Goal: Transaction & Acquisition: Book appointment/travel/reservation

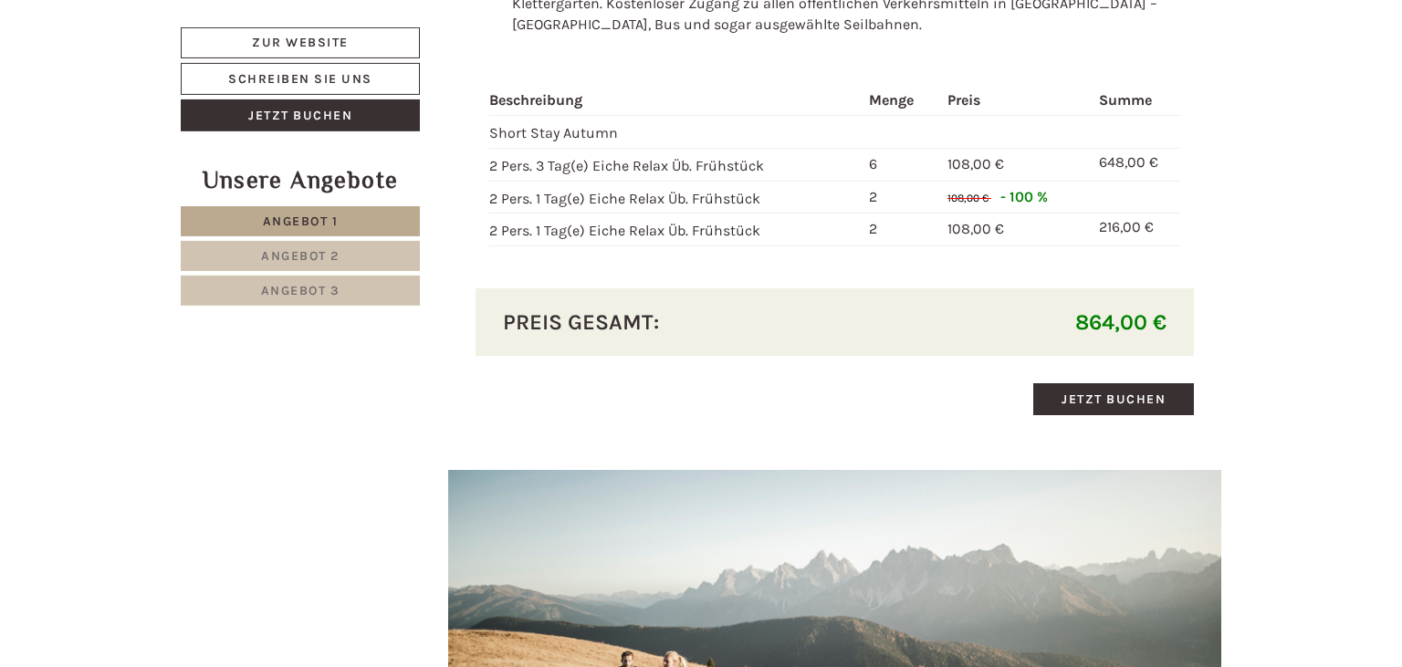
scroll to position [2320, 0]
click at [1106, 384] on link "Jetzt buchen" at bounding box center [1113, 398] width 161 height 32
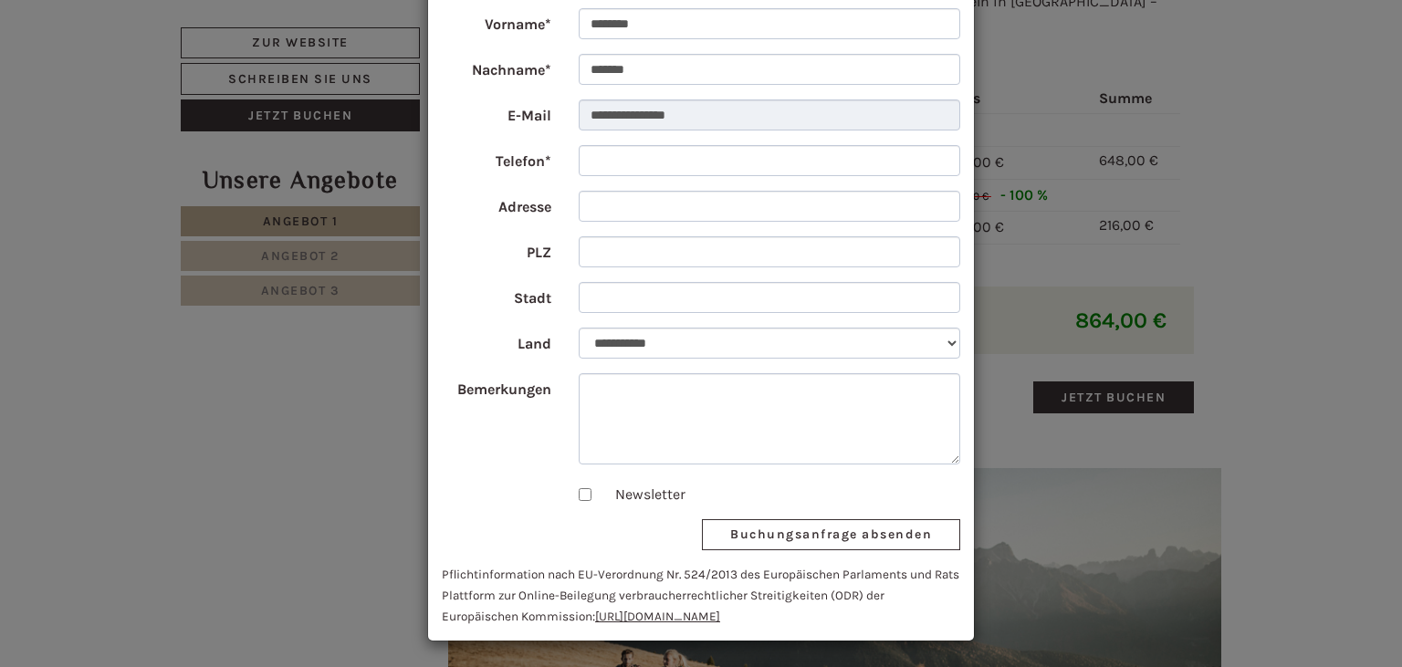
scroll to position [0, 0]
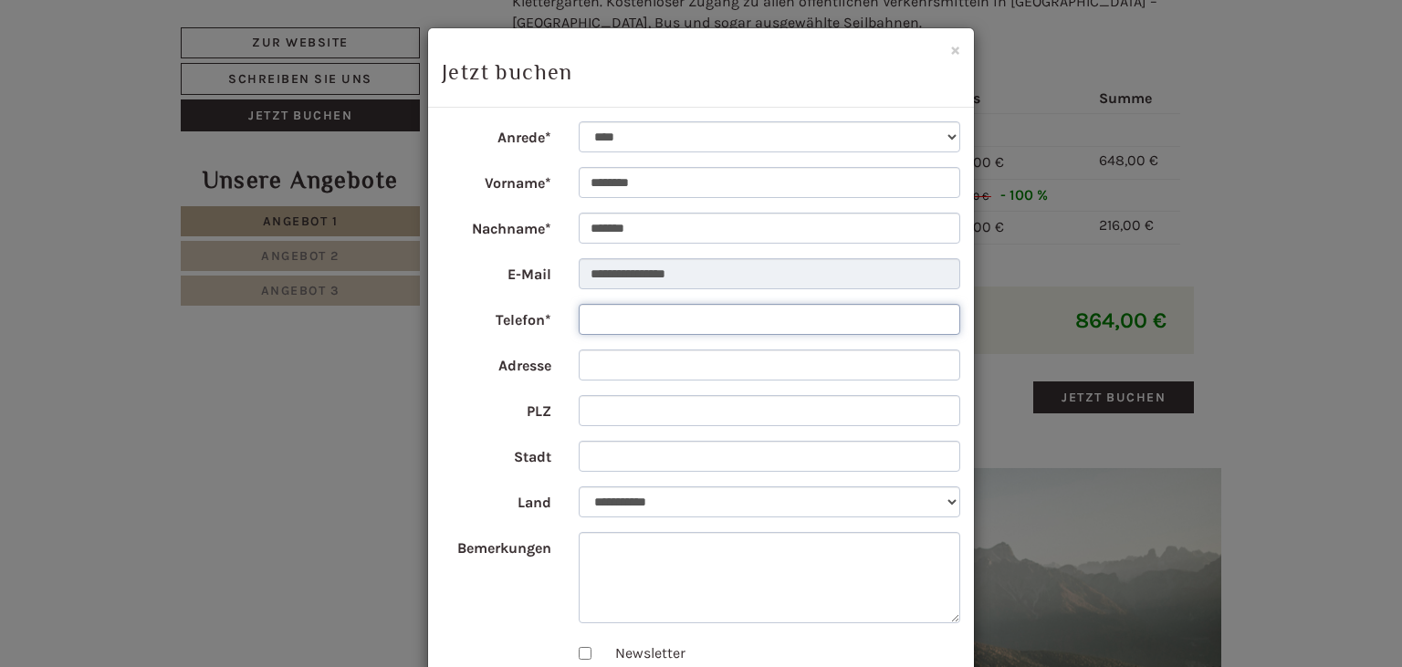
click at [641, 315] on input "Telefon*" at bounding box center [770, 319] width 382 height 31
type input "**********"
click at [639, 364] on input "Adresse" at bounding box center [770, 365] width 382 height 31
type input "**********"
click at [611, 423] on input "PLZ" at bounding box center [770, 410] width 382 height 31
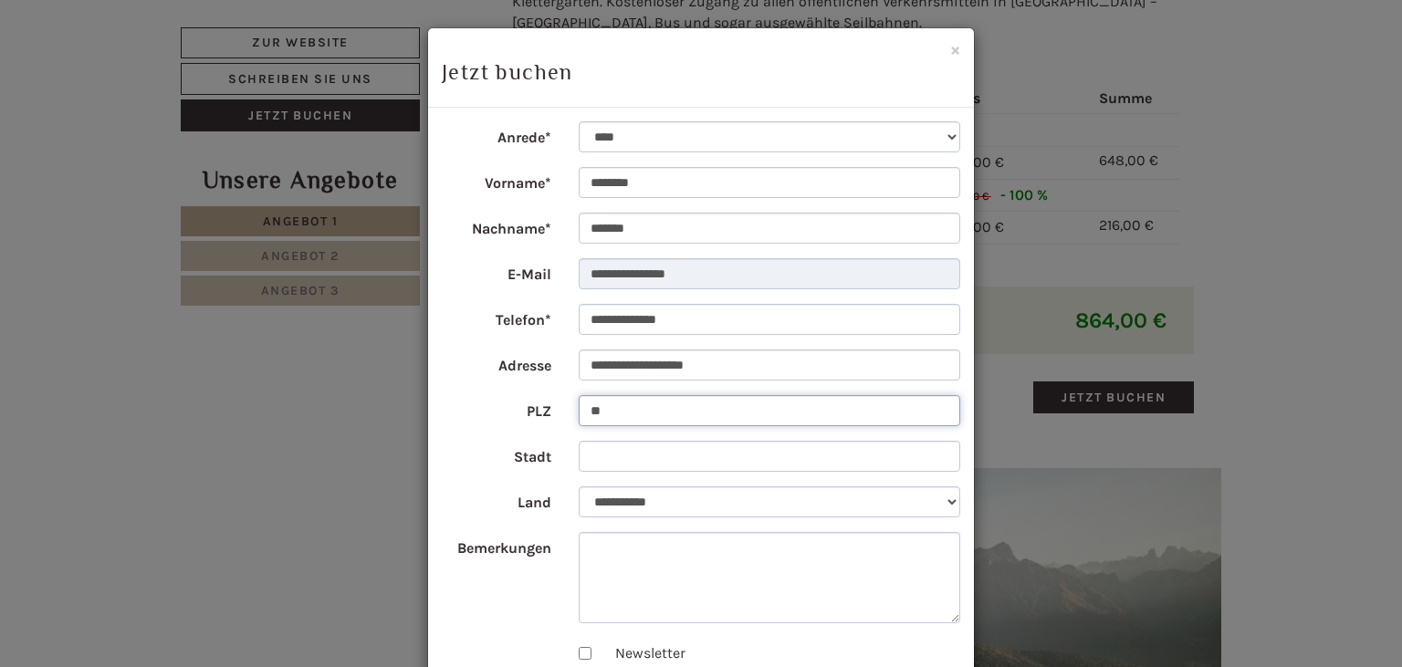
type input "*"
click at [667, 405] on input "*****" at bounding box center [770, 410] width 382 height 31
type input "*****"
click at [664, 455] on input "Stadt" at bounding box center [770, 456] width 382 height 31
type input "********"
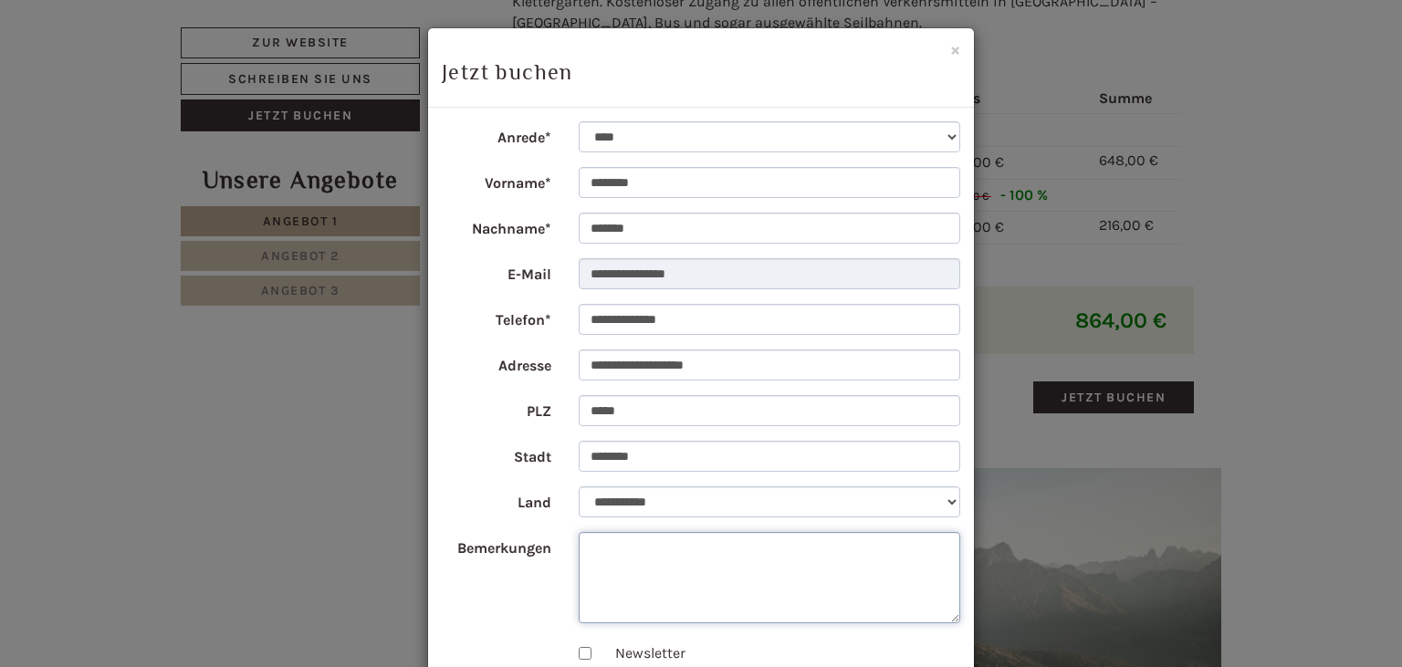
click at [667, 559] on textarea "Bemerkungen" at bounding box center [770, 577] width 382 height 91
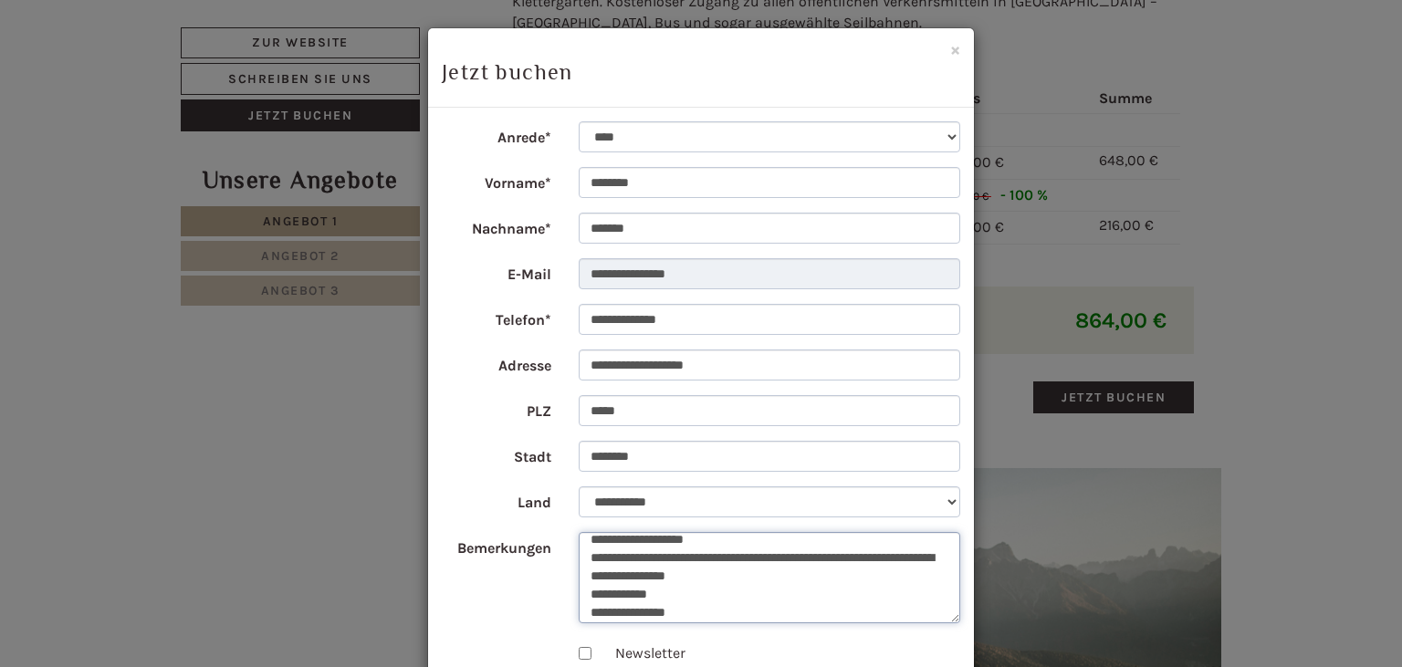
click at [842, 557] on textarea "**********" at bounding box center [770, 577] width 382 height 91
click at [765, 615] on textarea "**********" at bounding box center [770, 577] width 382 height 91
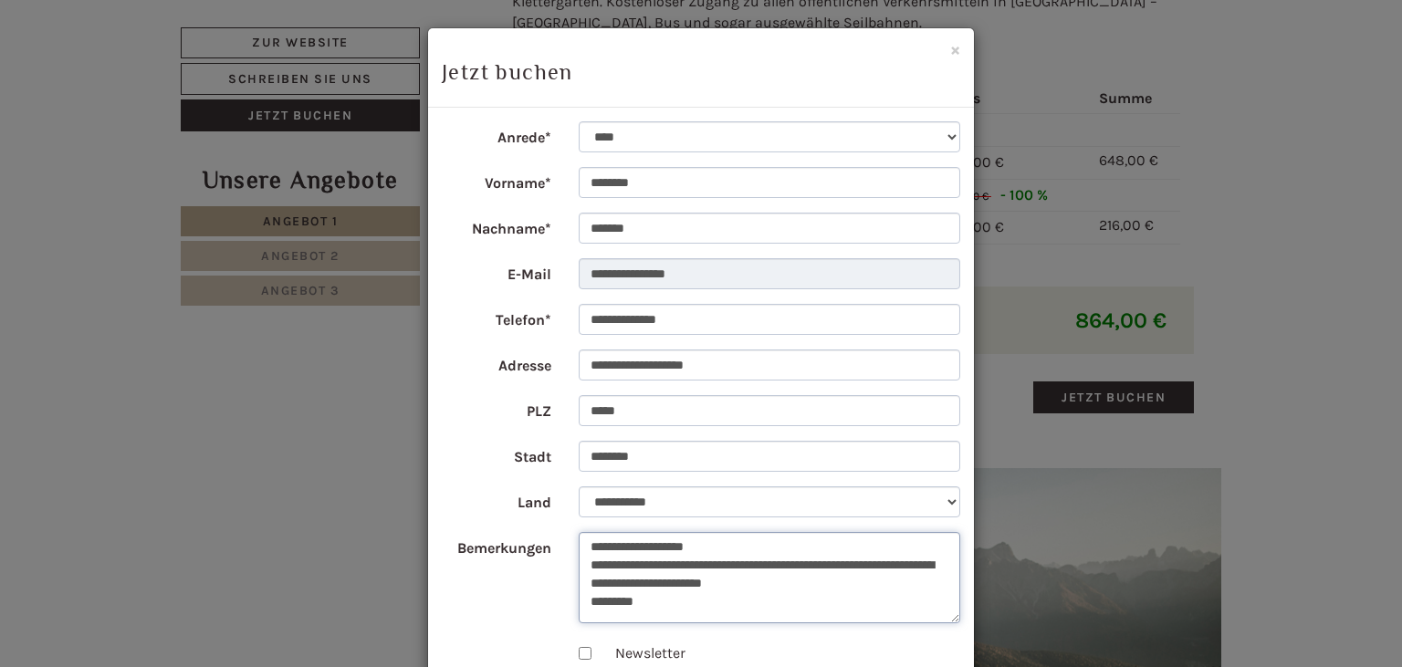
scroll to position [0, 0]
type textarea "*"
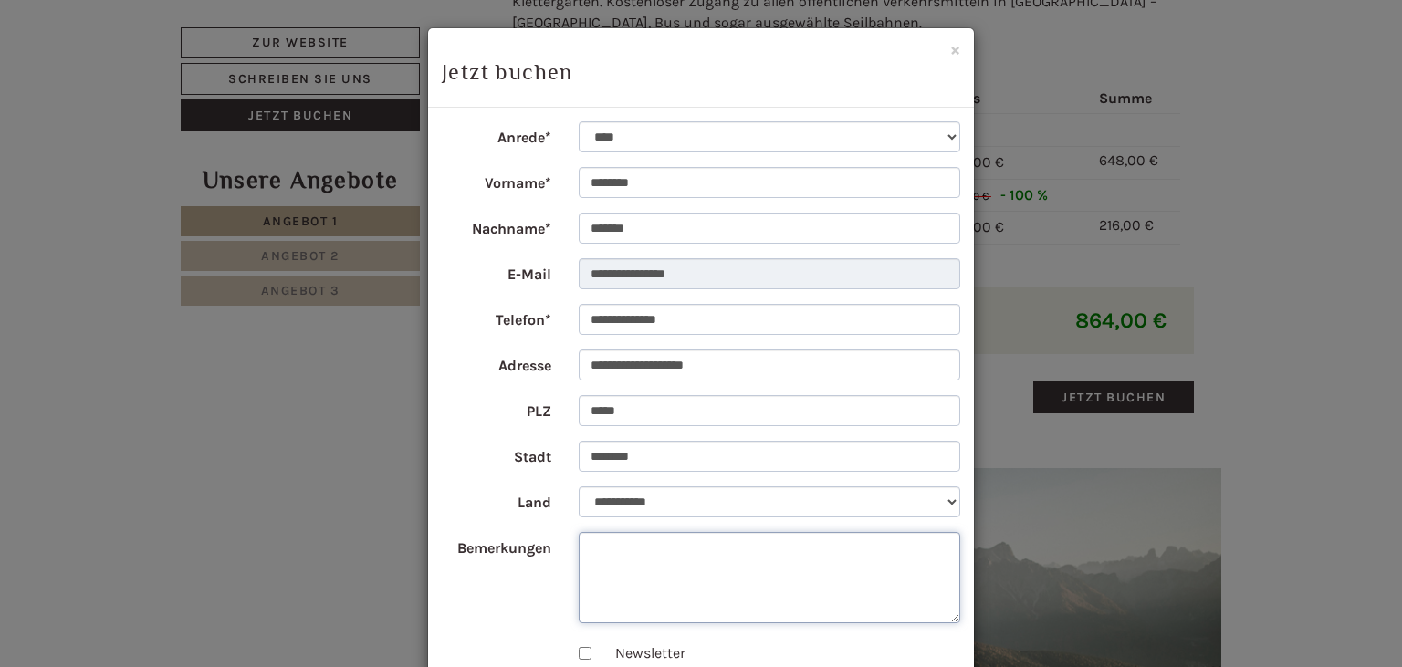
scroll to position [159, 0]
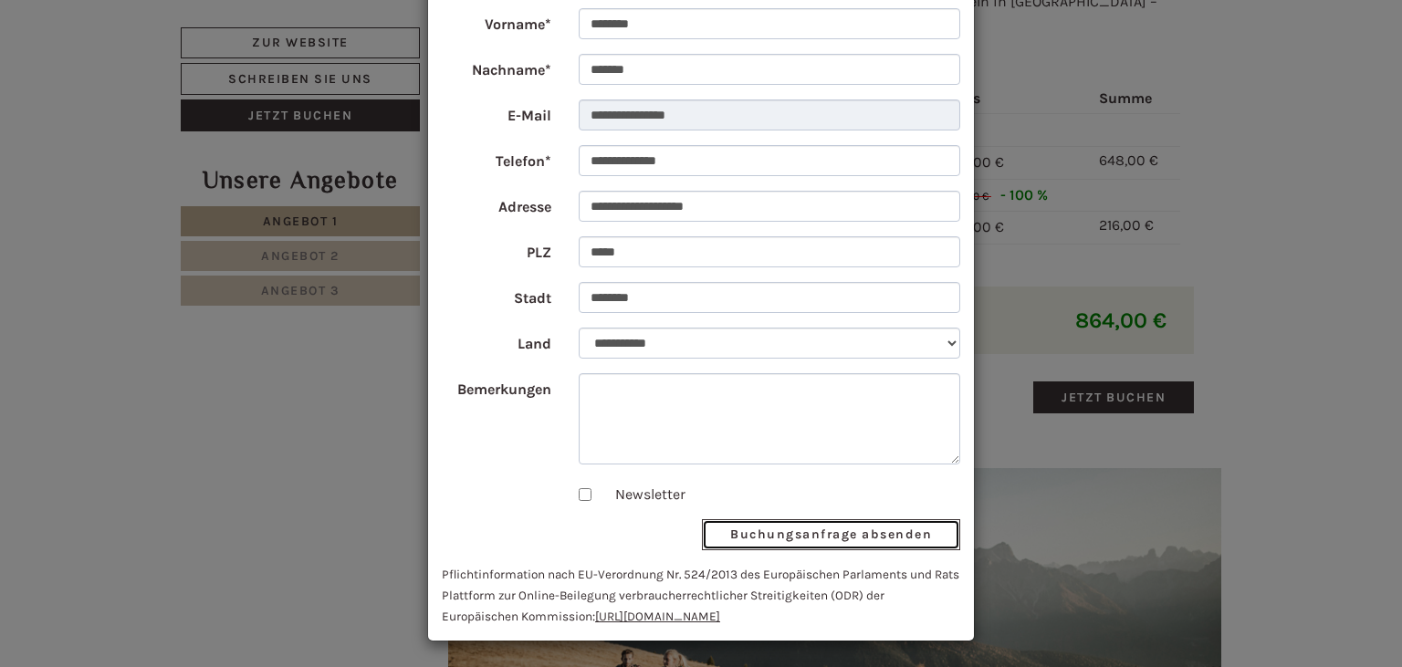
click at [806, 531] on button "Buchungsanfrage absenden" at bounding box center [831, 534] width 258 height 31
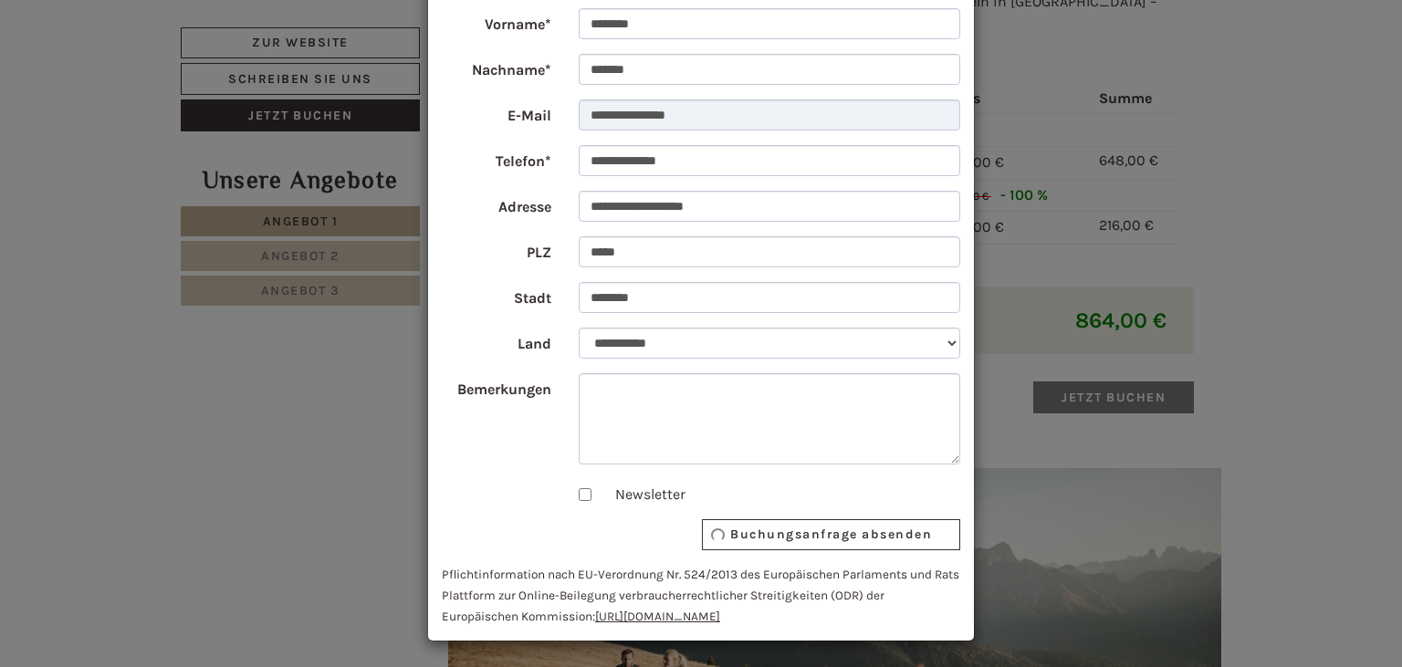
scroll to position [0, 0]
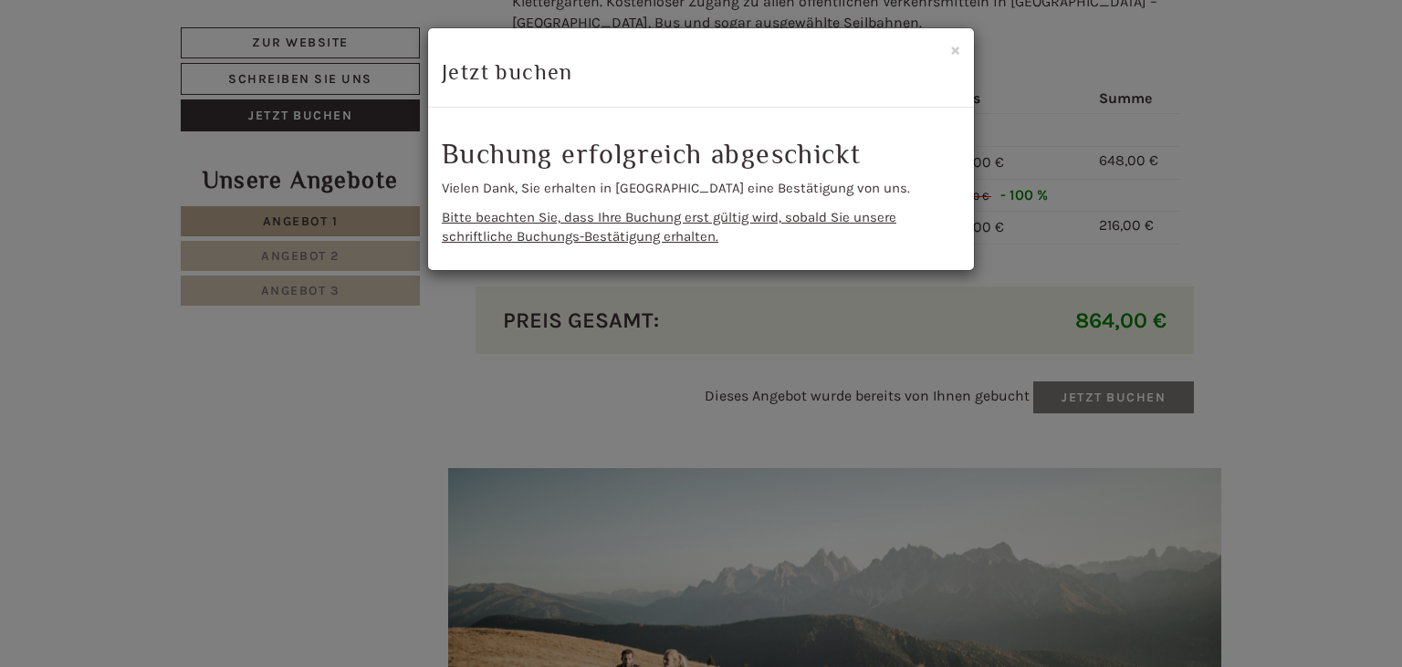
click at [902, 323] on div "**********" at bounding box center [701, 333] width 1402 height 667
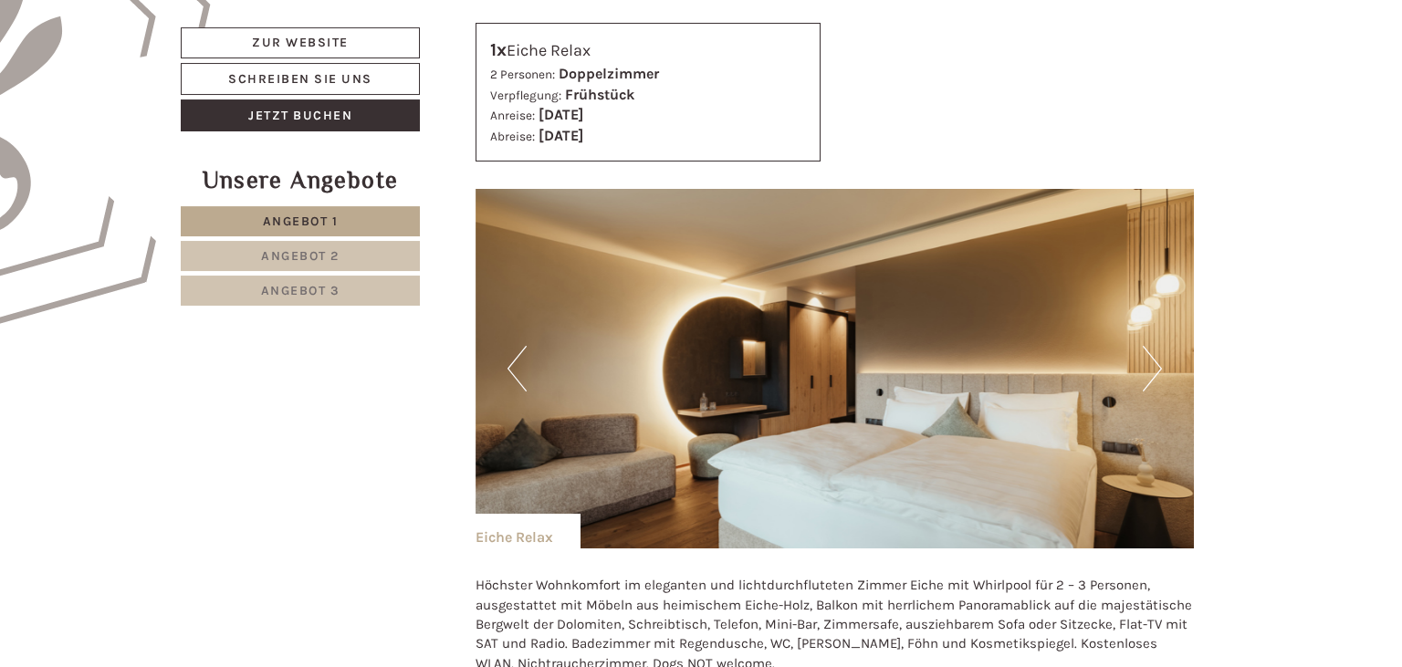
scroll to position [1206, 0]
click at [1152, 374] on button "Next" at bounding box center [1152, 368] width 19 height 46
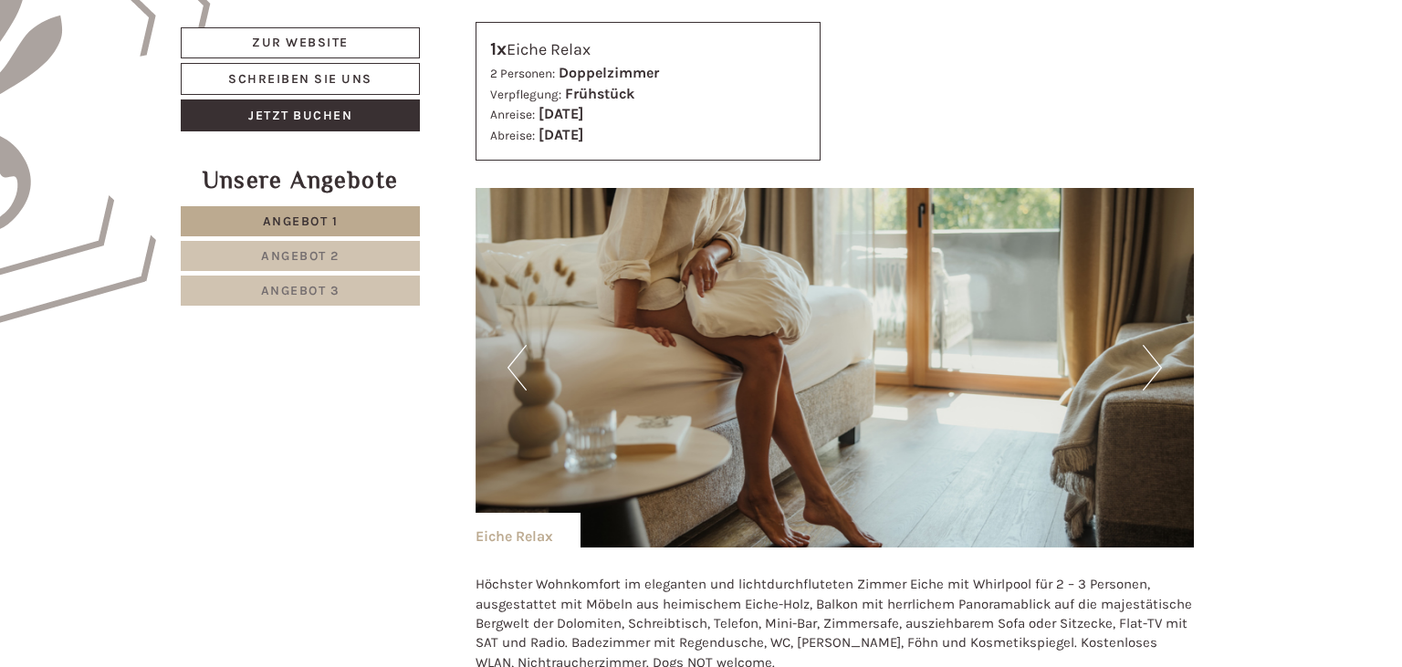
click at [1152, 374] on button "Next" at bounding box center [1152, 368] width 19 height 46
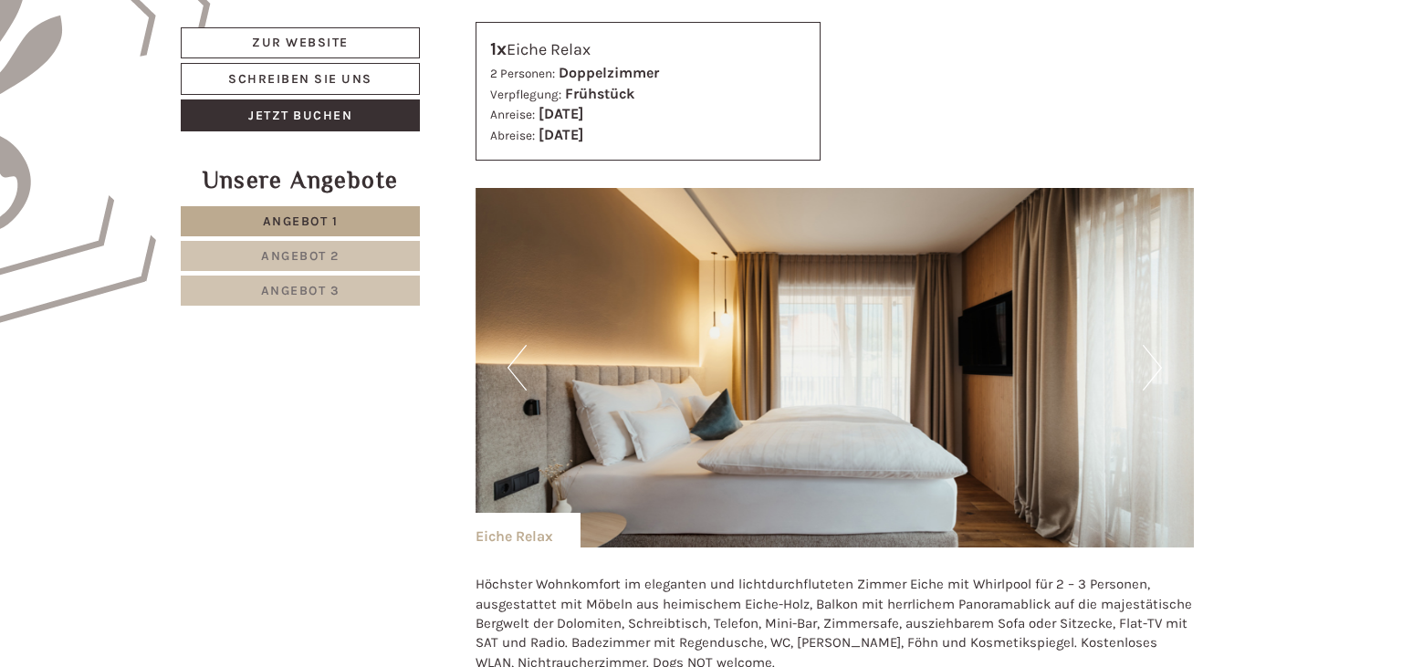
click at [1152, 374] on button "Next" at bounding box center [1152, 368] width 19 height 46
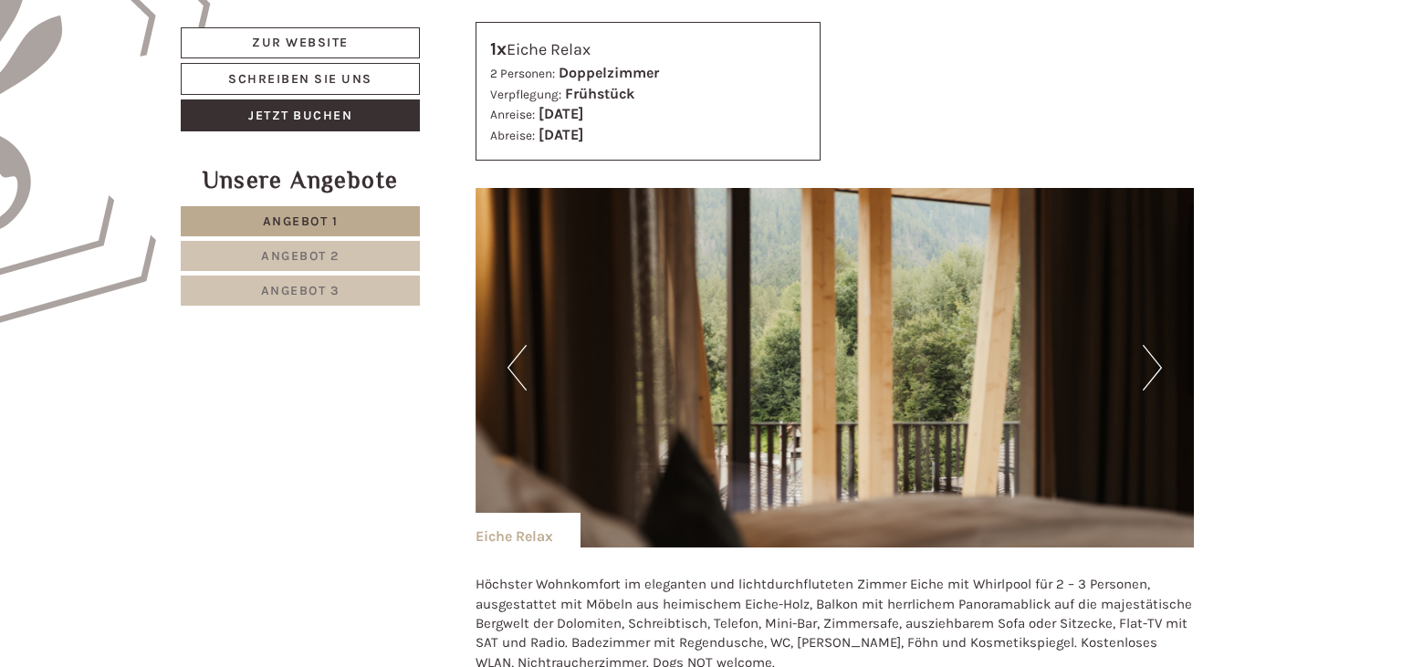
click at [1152, 374] on button "Next" at bounding box center [1152, 368] width 19 height 46
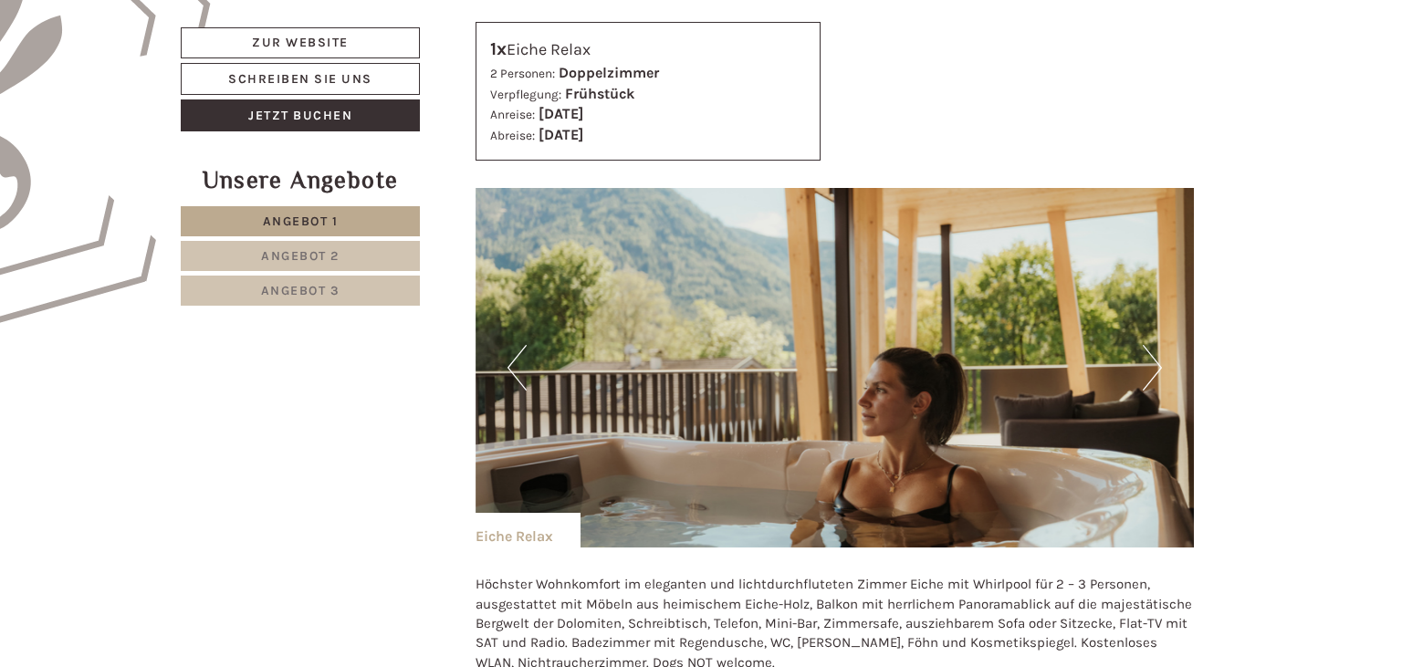
click at [1152, 374] on button "Next" at bounding box center [1152, 368] width 19 height 46
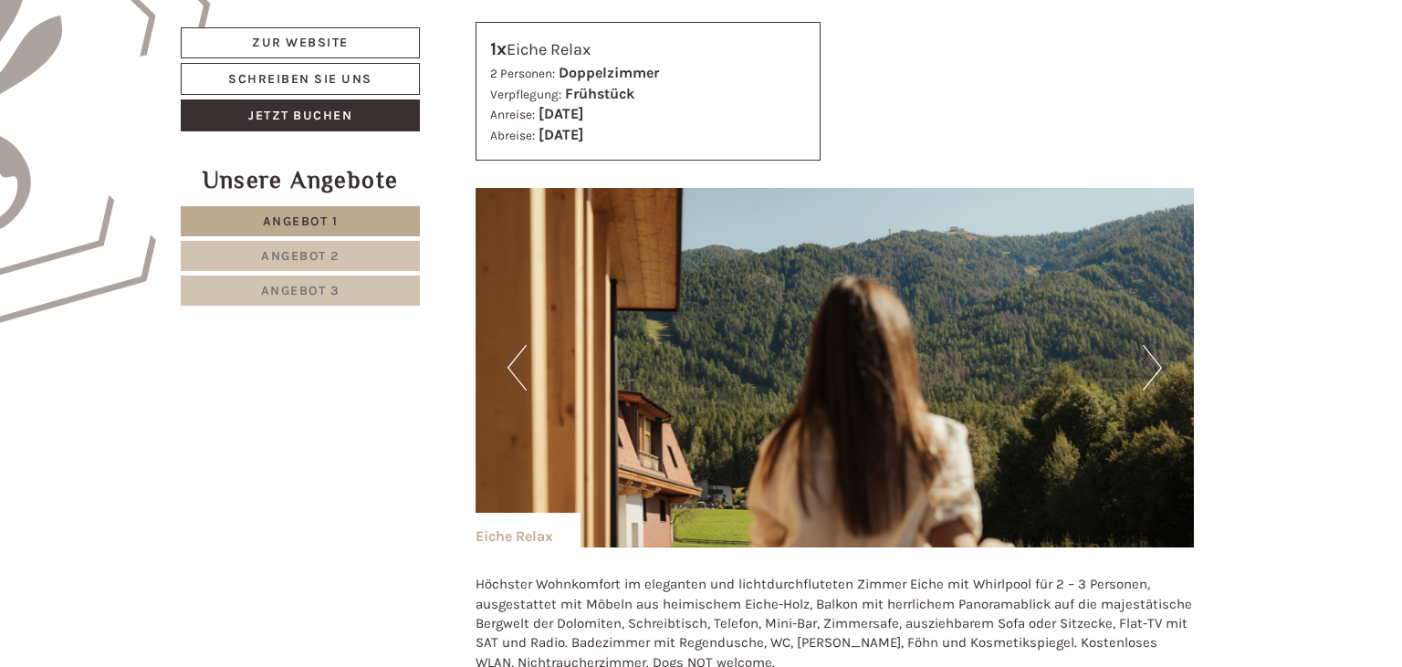
click at [1152, 374] on button "Next" at bounding box center [1152, 368] width 19 height 46
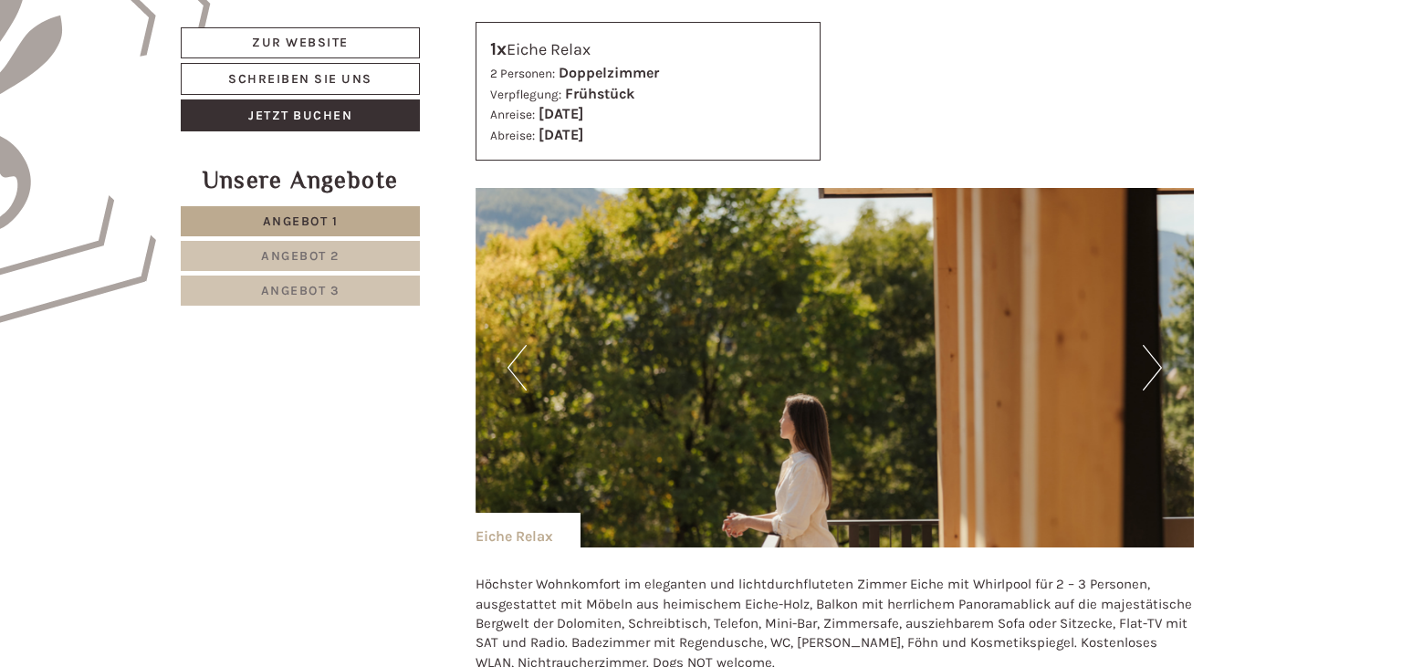
click at [1152, 374] on button "Next" at bounding box center [1152, 368] width 19 height 46
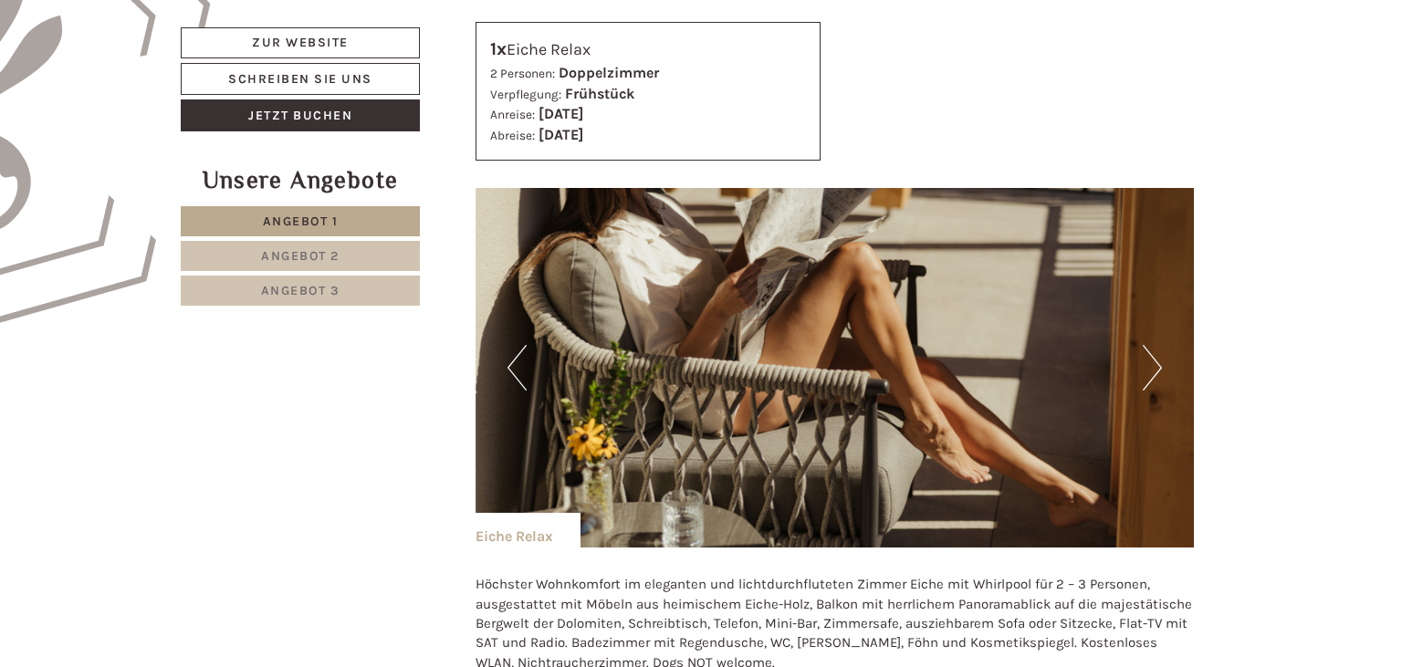
click at [1152, 374] on button "Next" at bounding box center [1152, 368] width 19 height 46
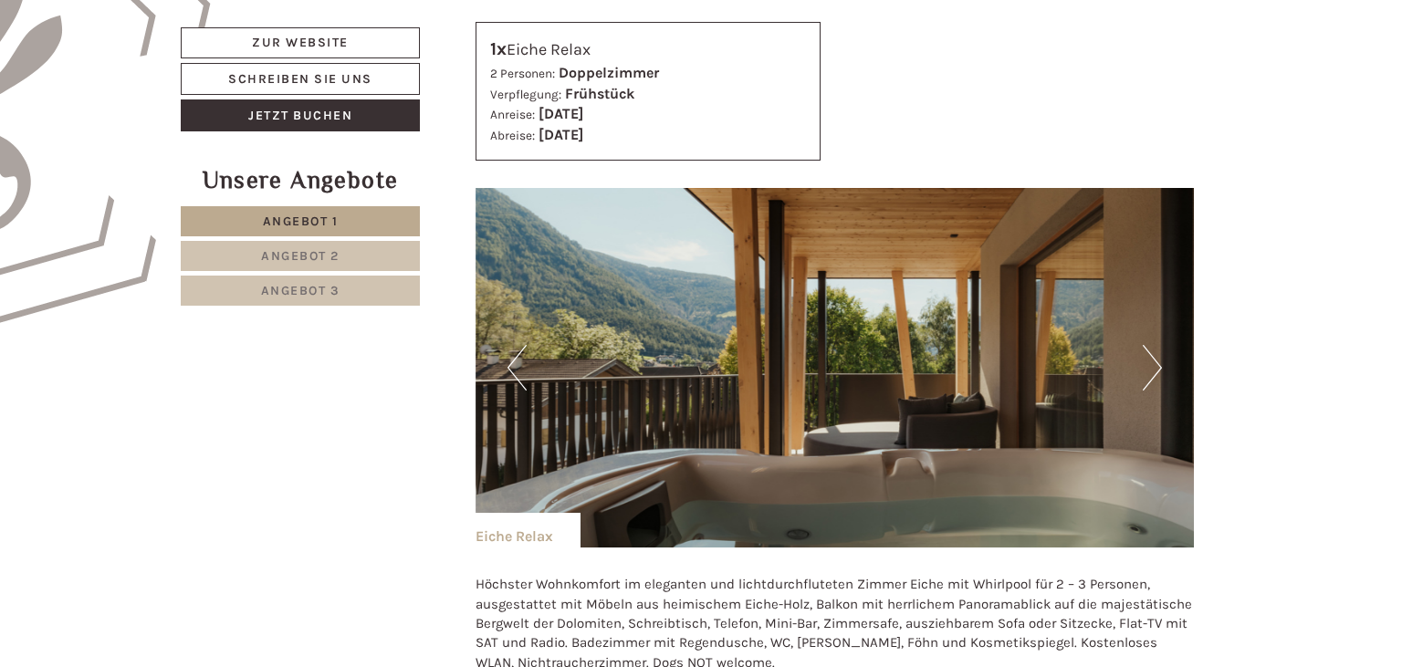
click at [1152, 374] on button "Next" at bounding box center [1152, 368] width 19 height 46
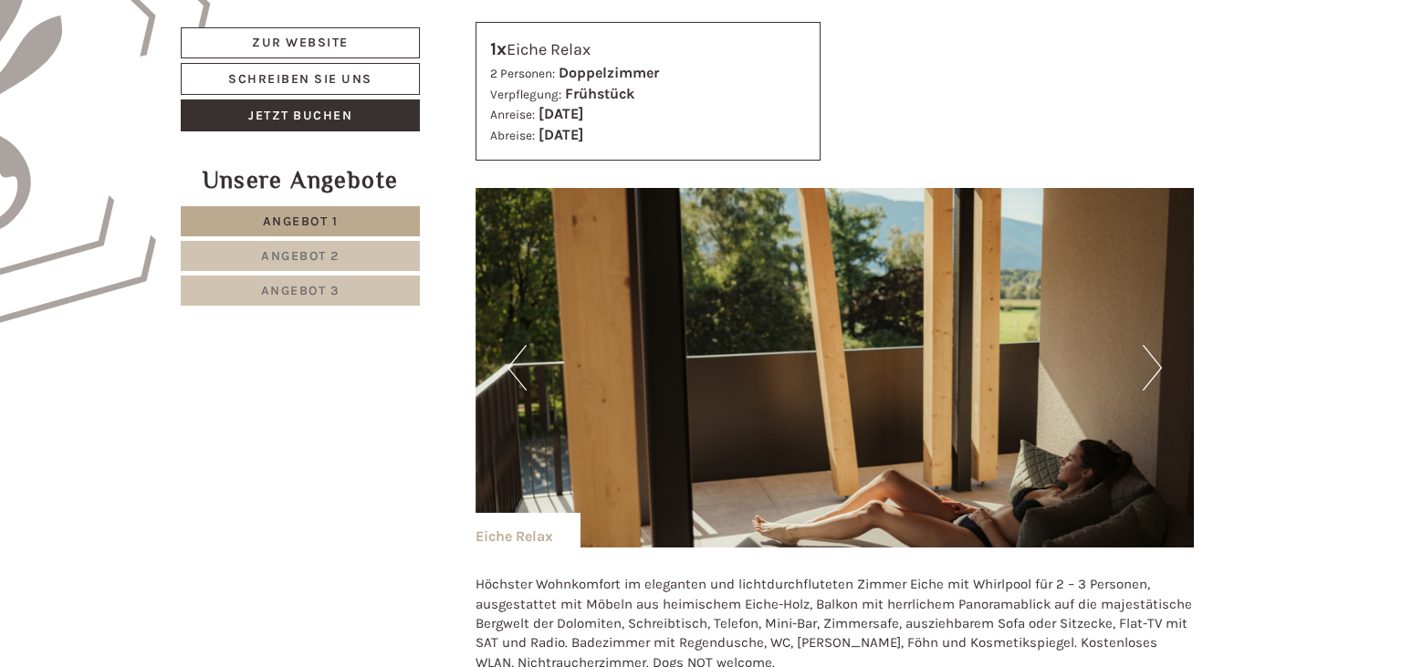
click at [1152, 374] on button "Next" at bounding box center [1152, 368] width 19 height 46
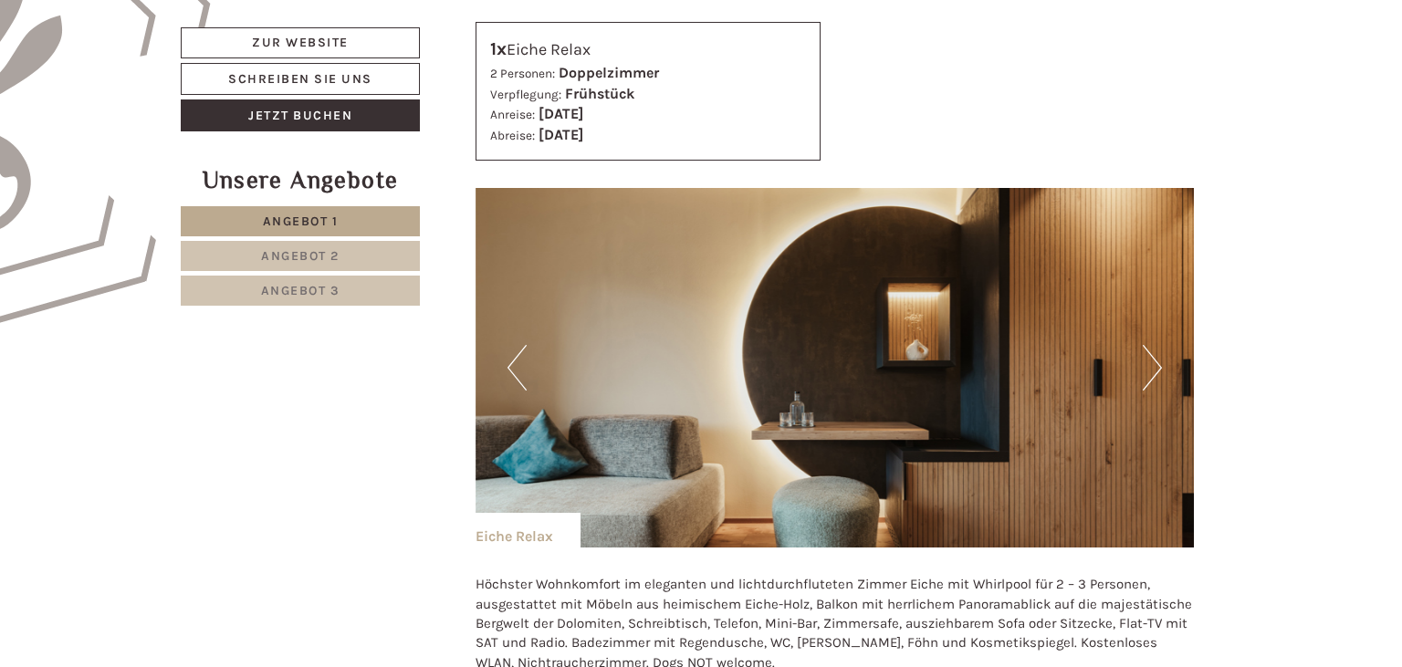
click at [1152, 374] on button "Next" at bounding box center [1152, 368] width 19 height 46
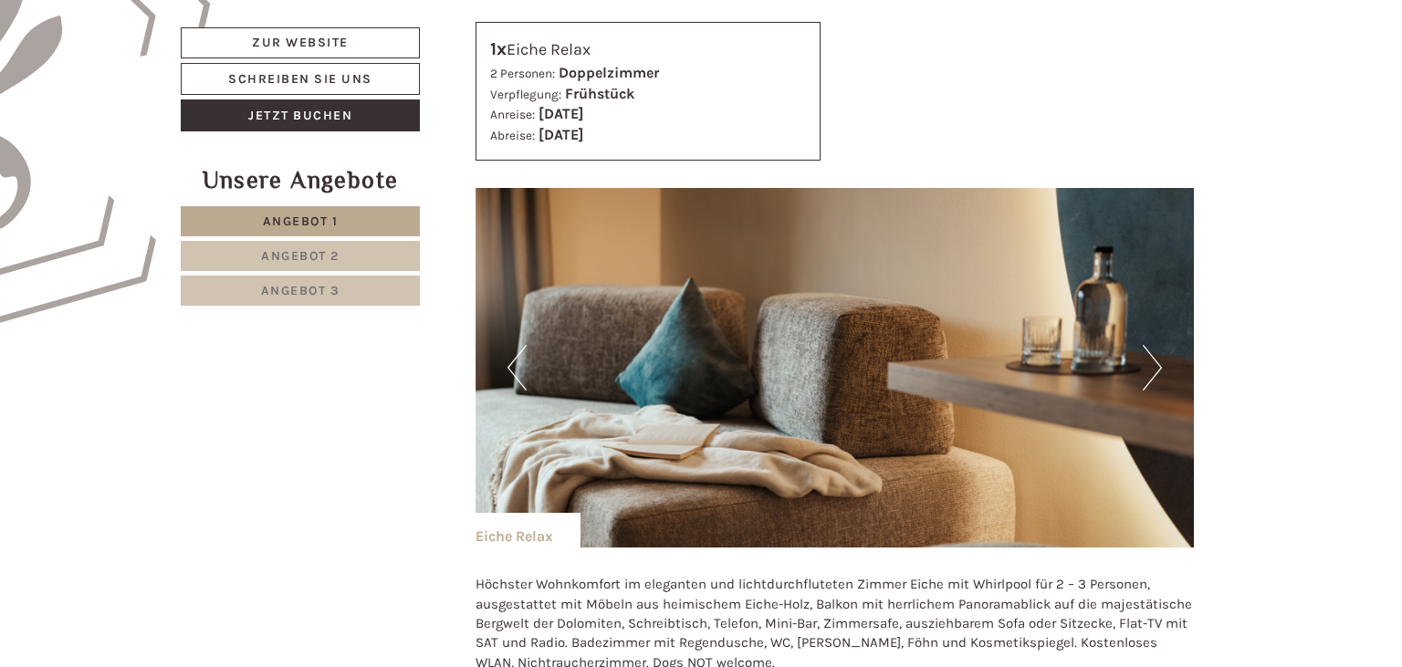
click at [1152, 374] on button "Next" at bounding box center [1152, 368] width 19 height 46
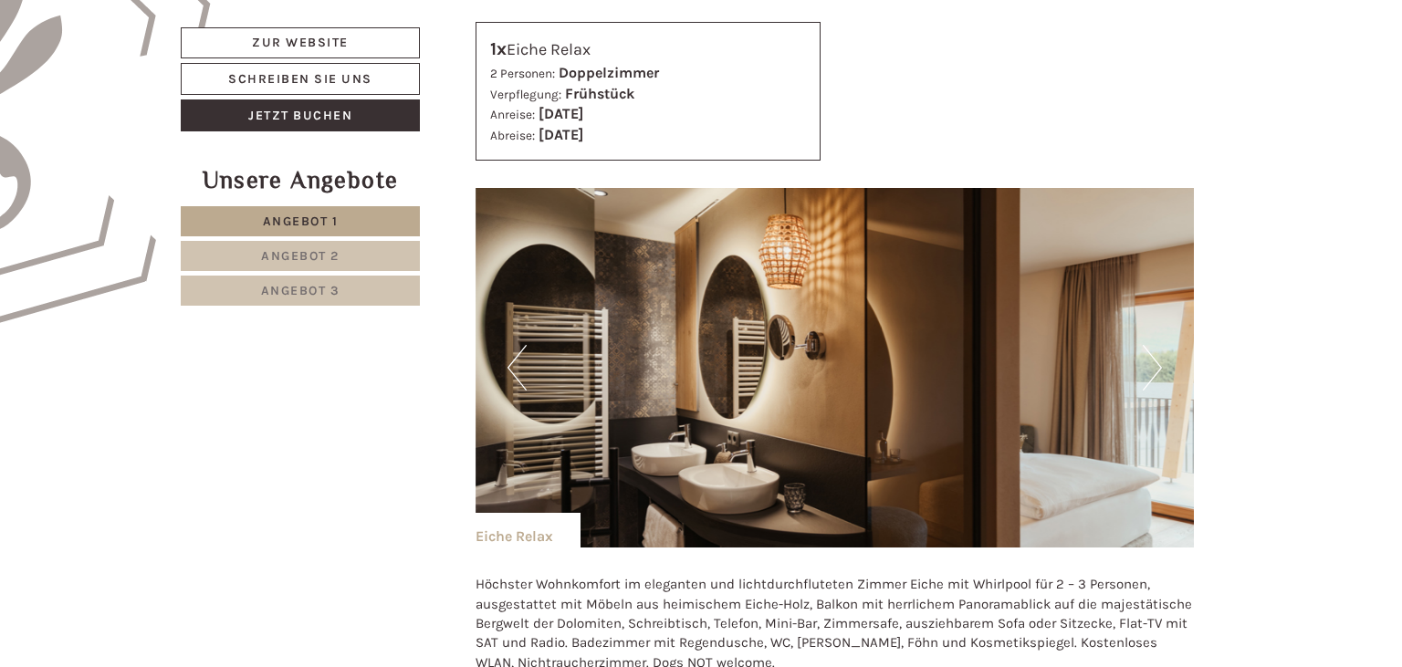
click at [1152, 374] on button "Next" at bounding box center [1152, 368] width 19 height 46
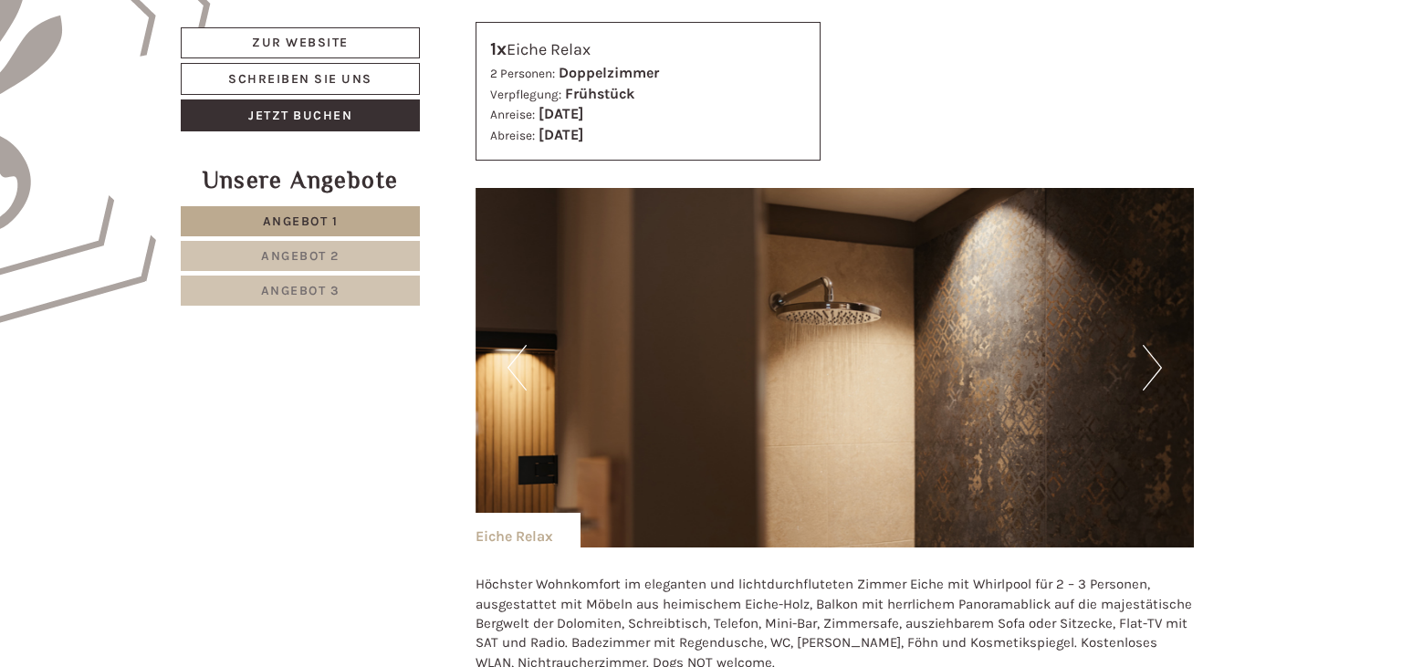
click at [1152, 374] on button "Next" at bounding box center [1152, 368] width 19 height 46
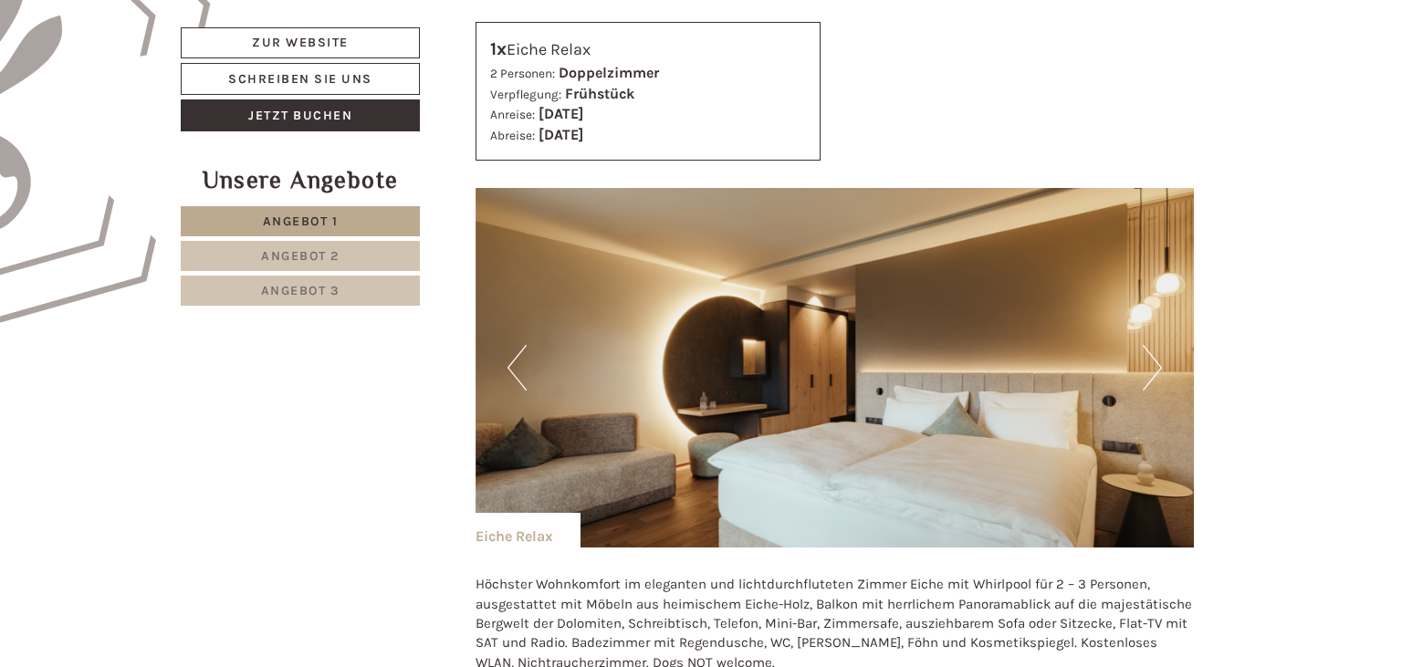
click at [1152, 374] on button "Next" at bounding box center [1152, 368] width 19 height 46
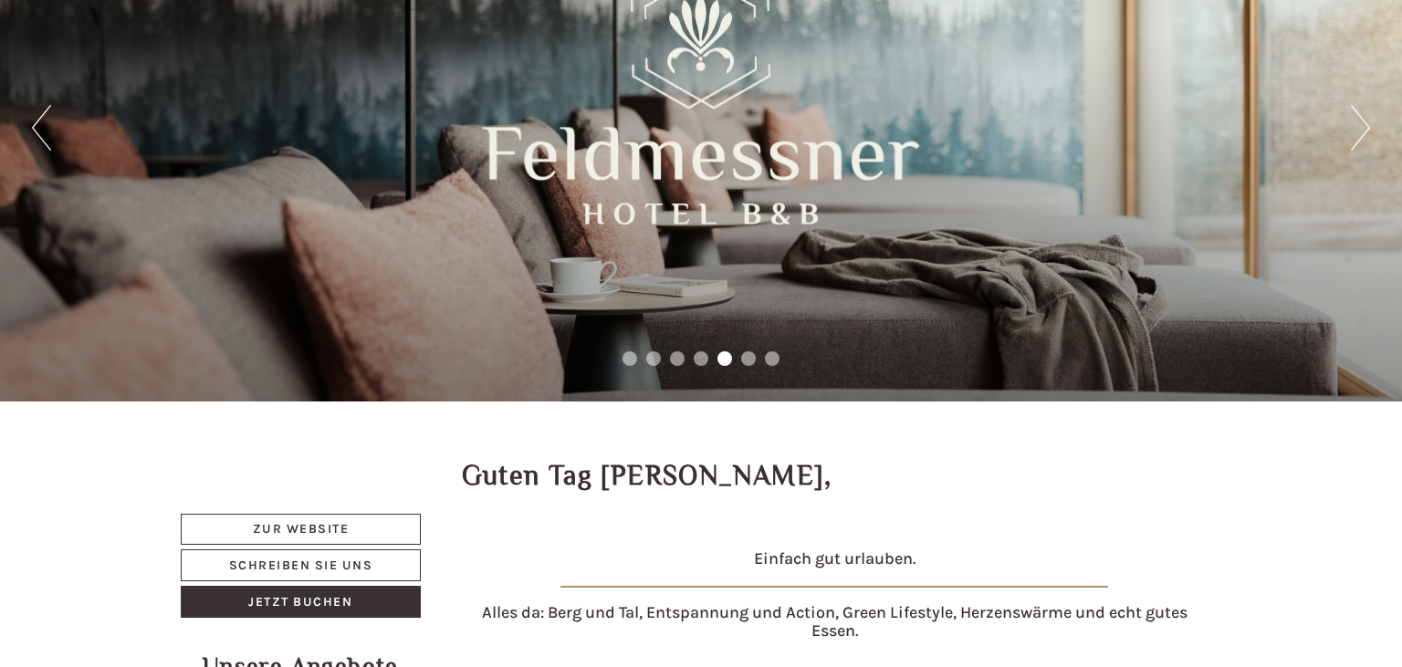
scroll to position [0, 0]
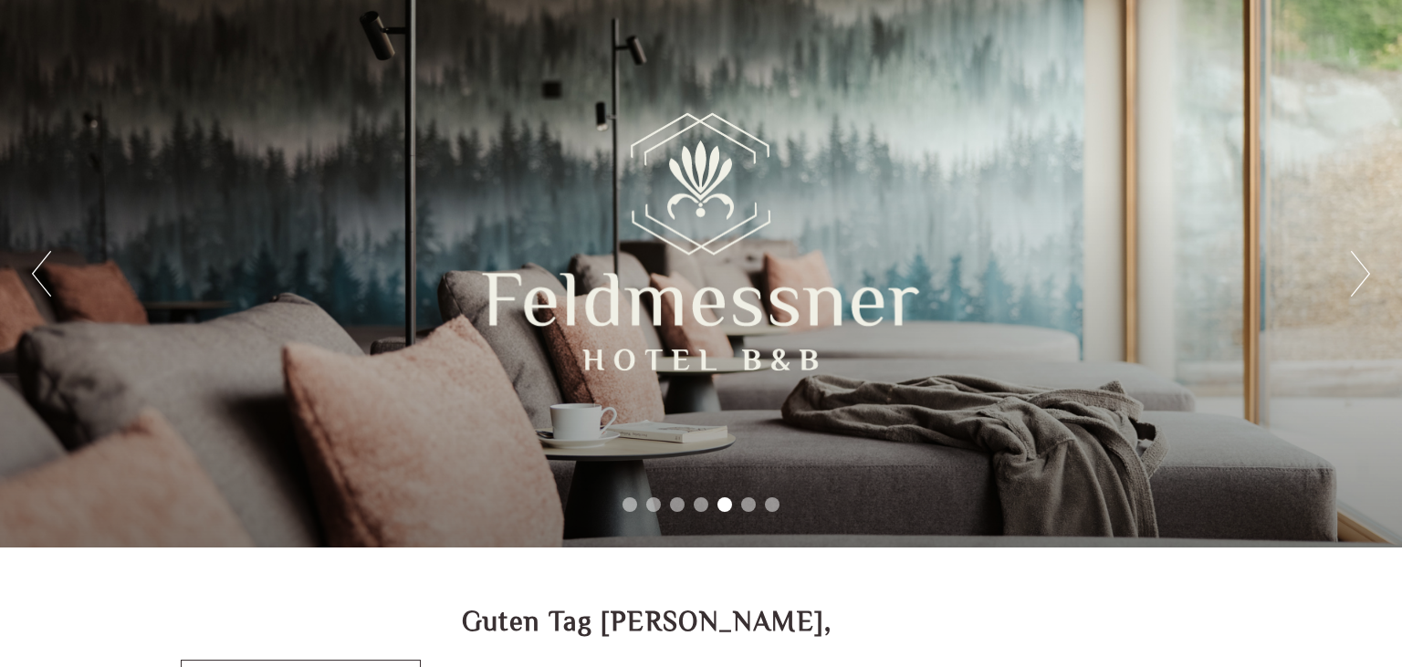
click at [1373, 275] on div "Previous Next 1 2 3 4 5 6 7" at bounding box center [701, 274] width 1402 height 548
click at [1364, 268] on button "Next" at bounding box center [1360, 274] width 19 height 46
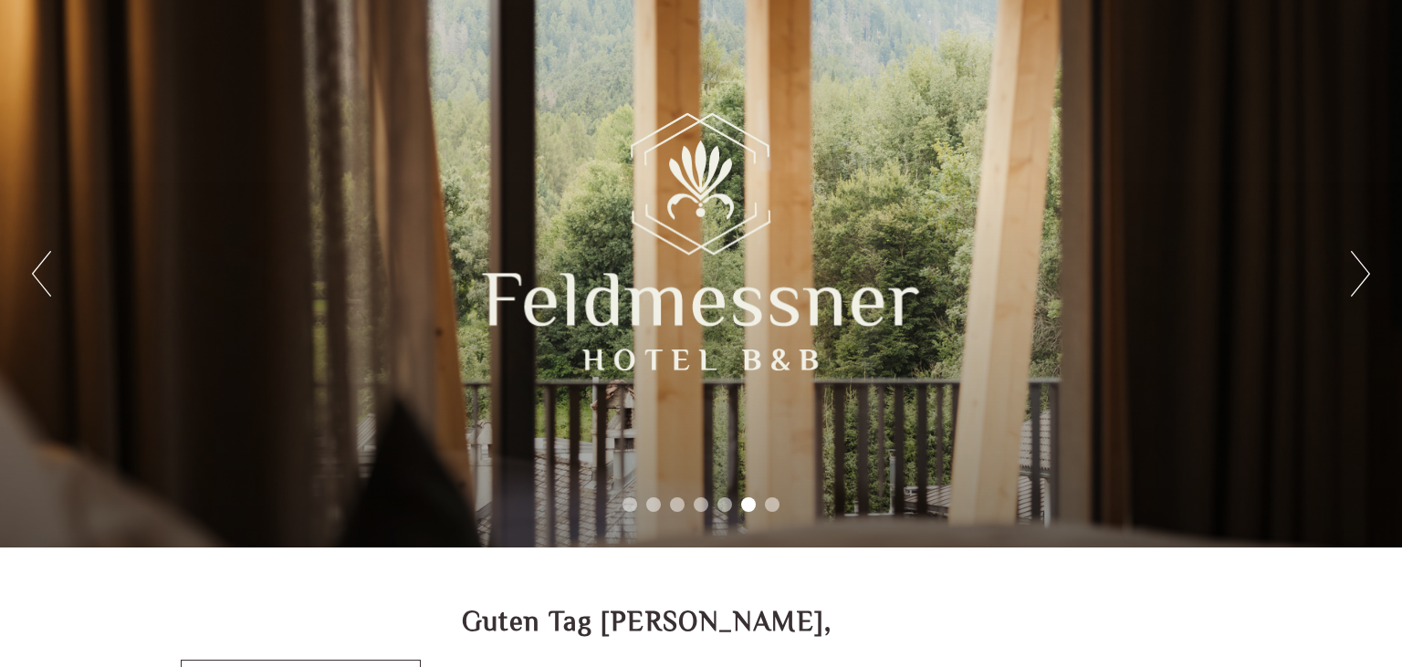
click at [1364, 268] on button "Next" at bounding box center [1360, 274] width 19 height 46
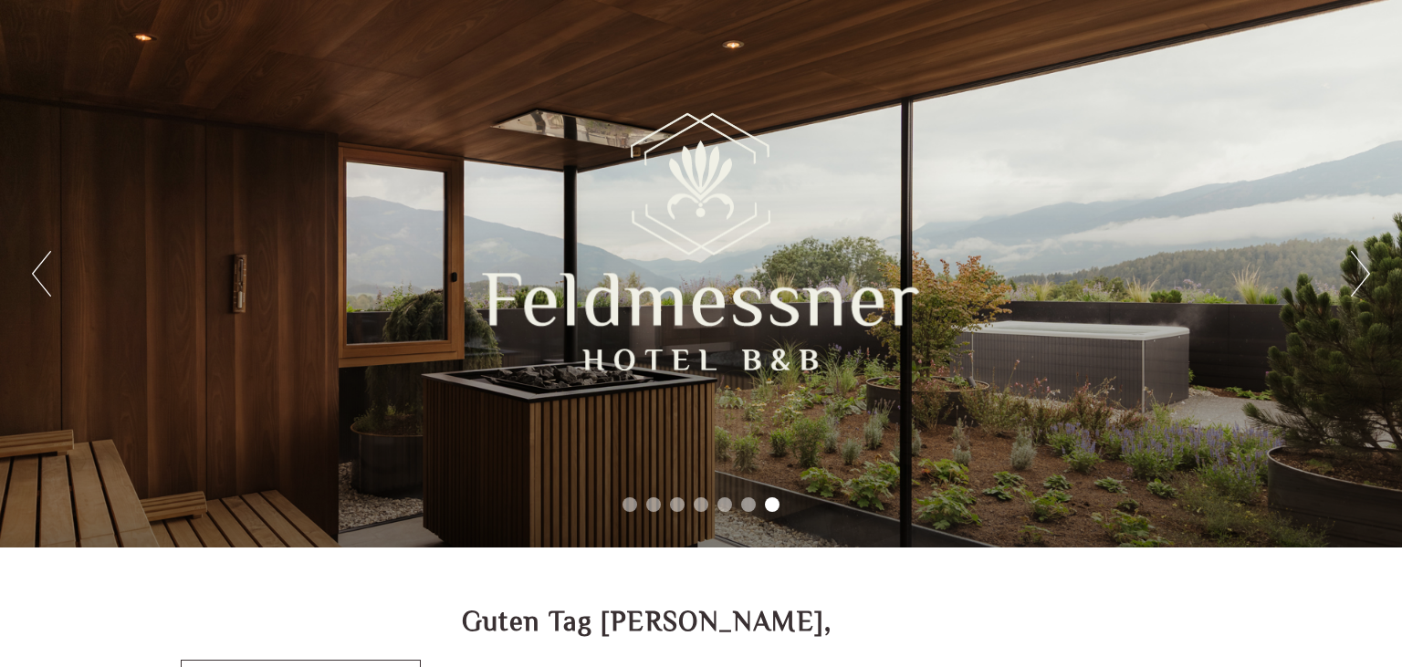
click at [1364, 268] on button "Next" at bounding box center [1360, 274] width 19 height 46
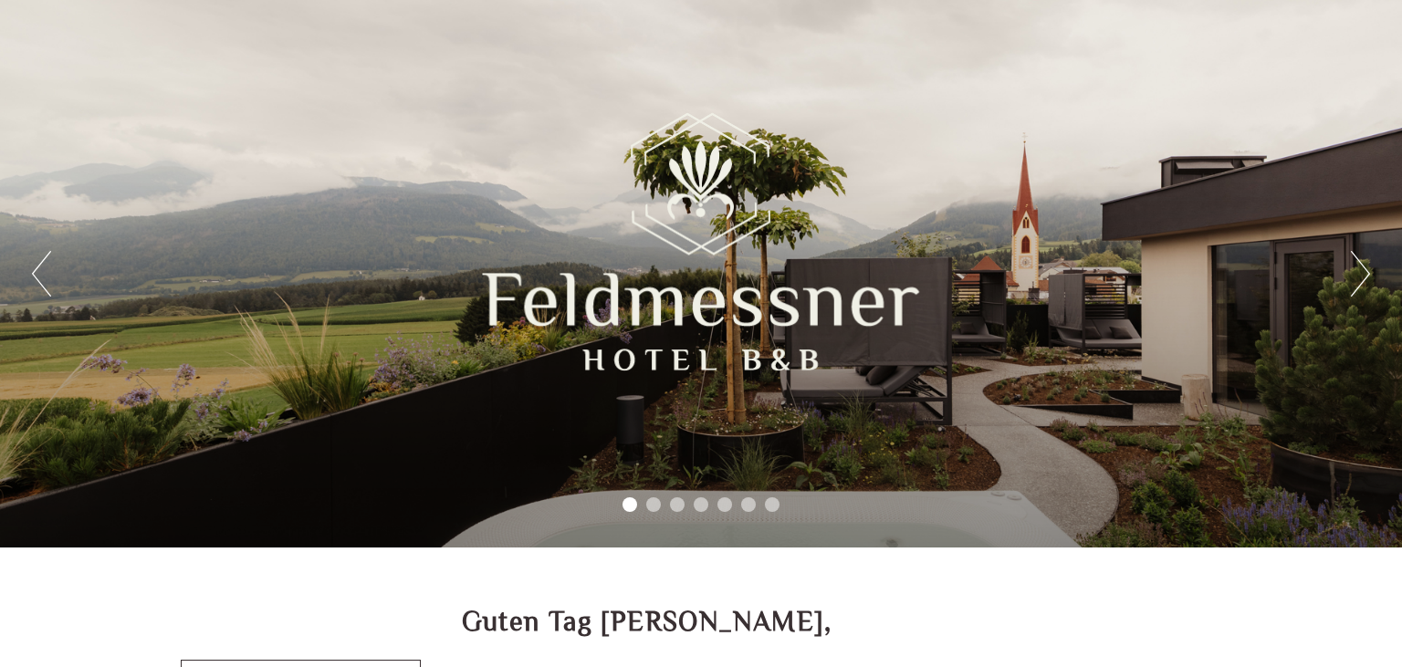
click at [1364, 268] on button "Next" at bounding box center [1360, 274] width 19 height 46
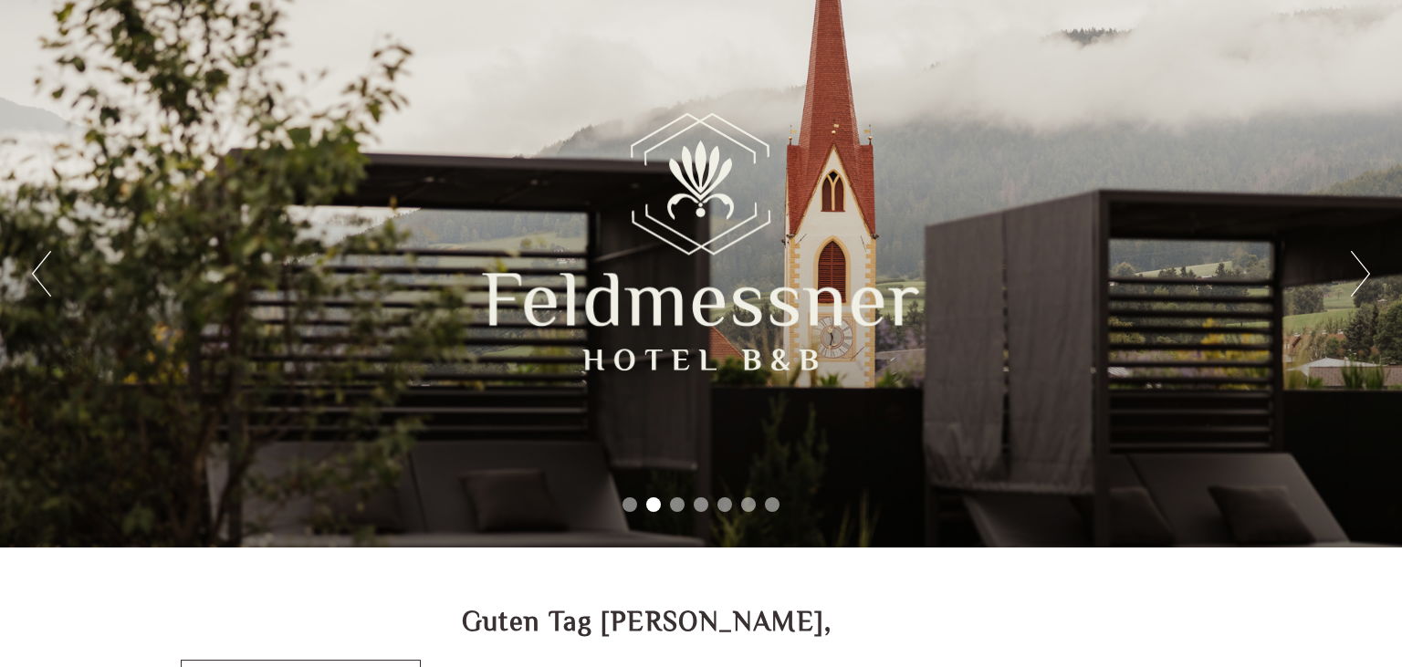
click at [1364, 268] on button "Next" at bounding box center [1360, 274] width 19 height 46
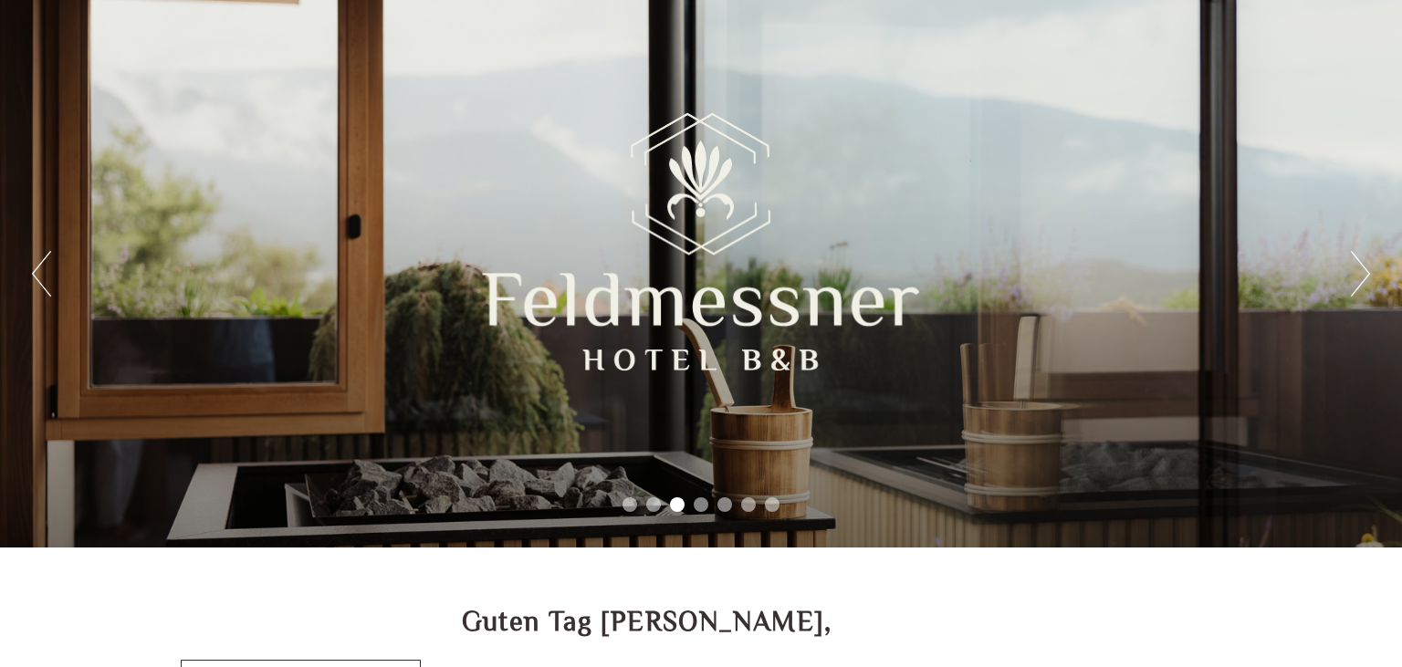
click at [1364, 268] on button "Next" at bounding box center [1360, 274] width 19 height 46
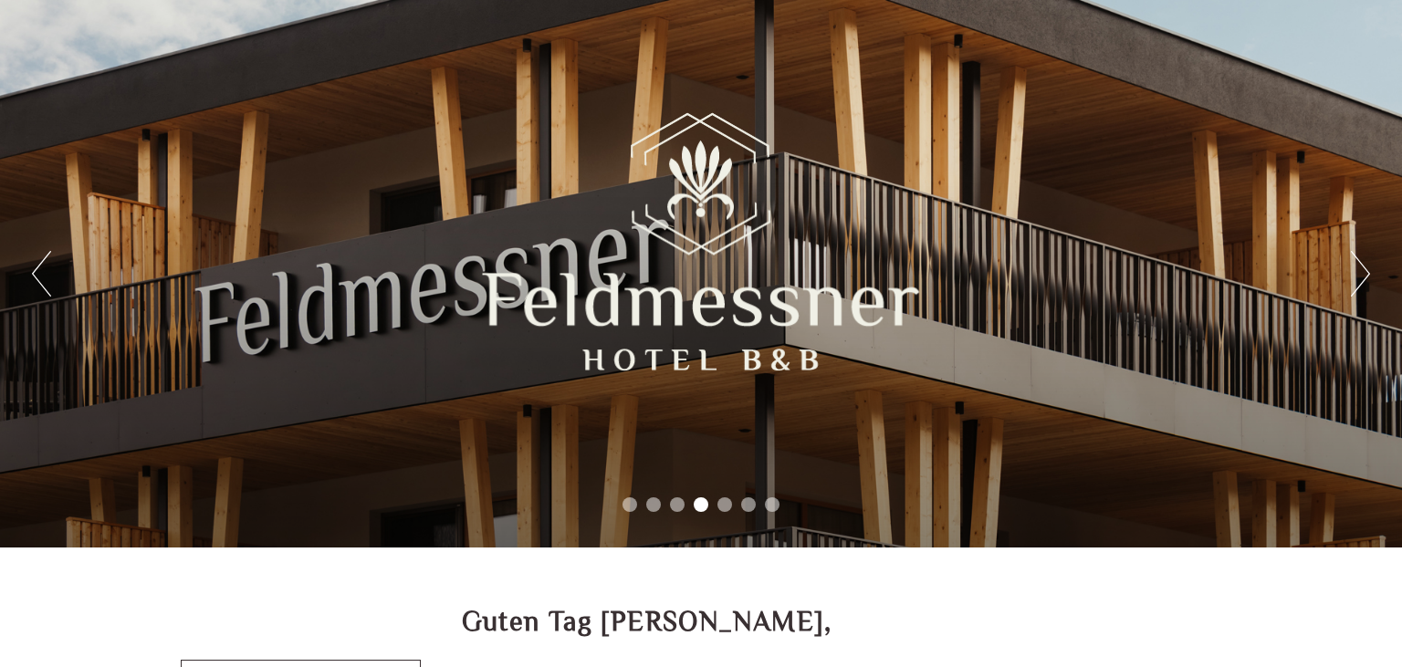
click at [1364, 268] on button "Next" at bounding box center [1360, 274] width 19 height 46
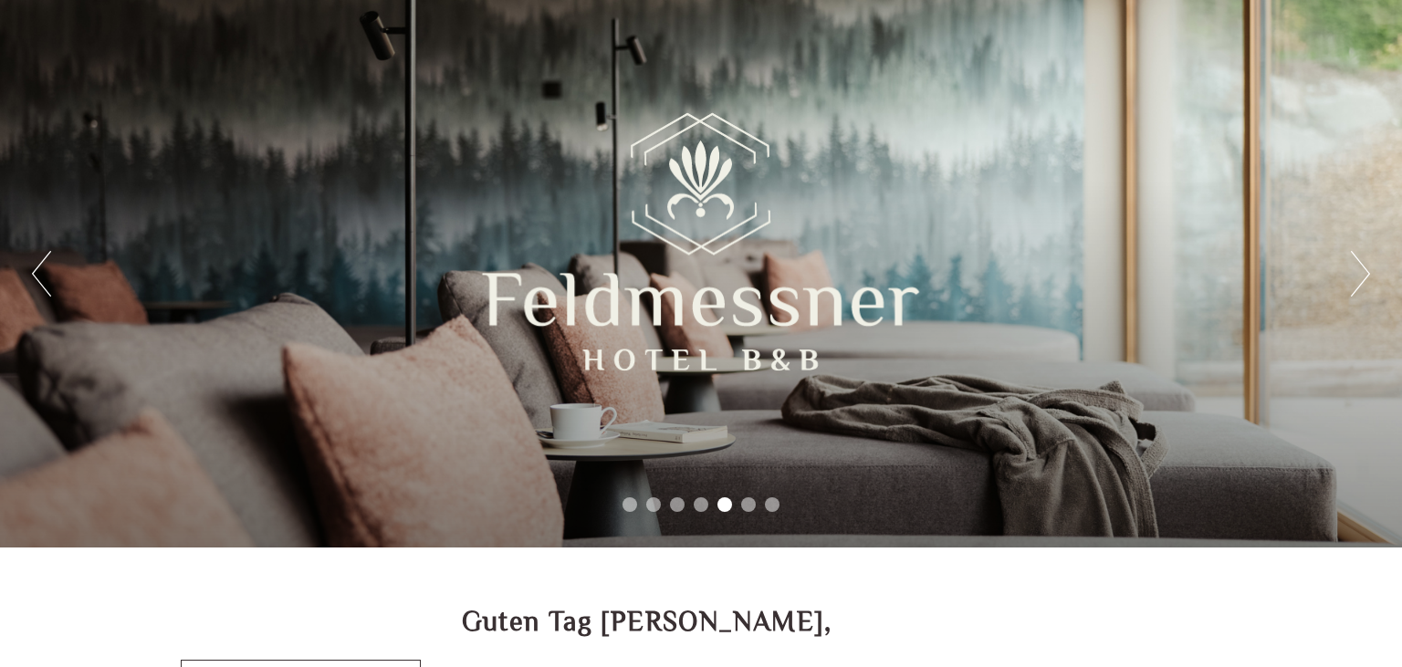
click at [25, 253] on div "Previous Next 1 2 3 4 5 6 7" at bounding box center [701, 274] width 1402 height 548
click at [30, 265] on div "Previous Next 1 2 3 4 5 6 7" at bounding box center [701, 274] width 1402 height 548
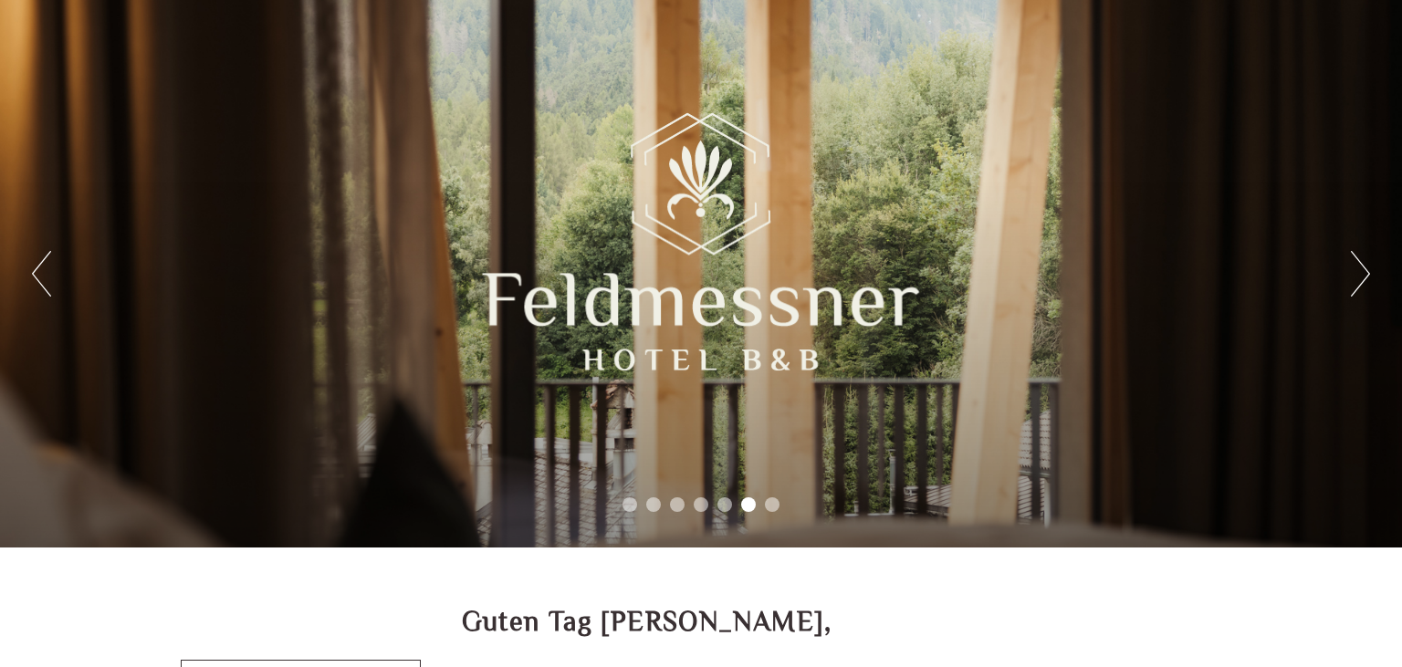
click at [39, 265] on button "Previous" at bounding box center [41, 274] width 19 height 46
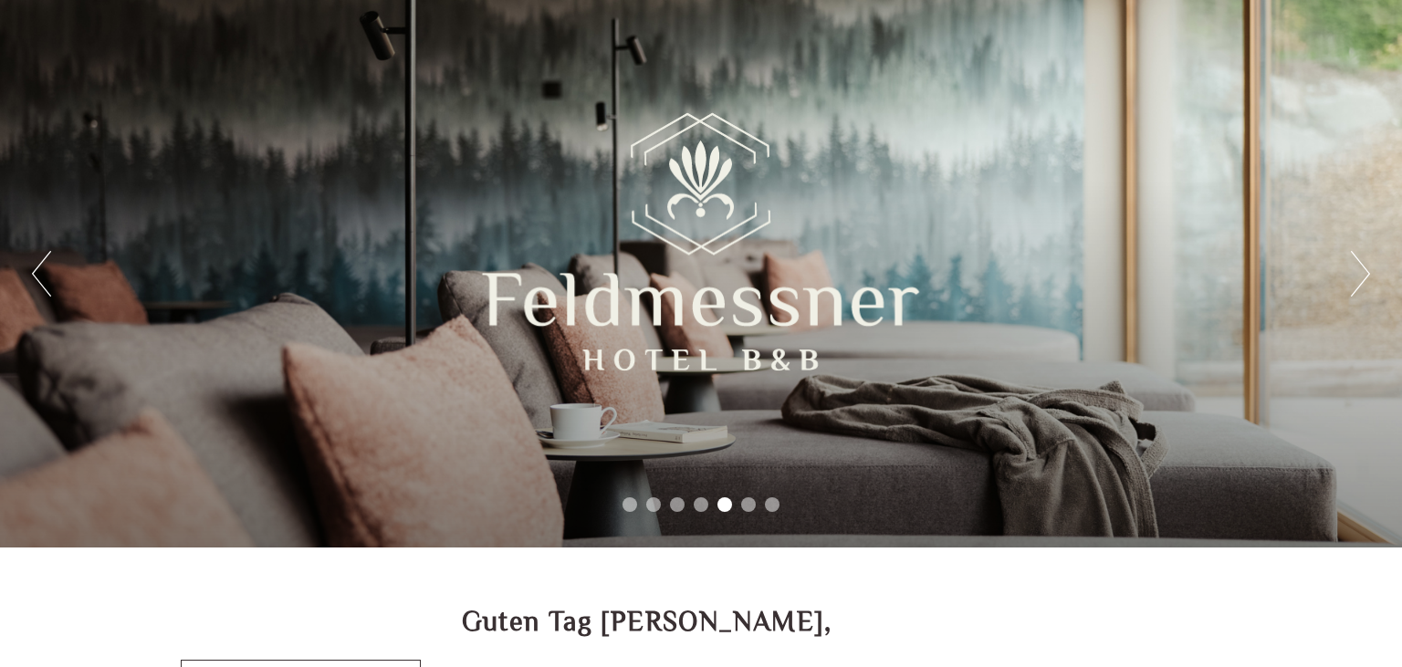
click at [447, 136] on div "Previous Next 1 2 3 4 5 6 7" at bounding box center [701, 274] width 1402 height 548
